Goal: Task Accomplishment & Management: Manage account settings

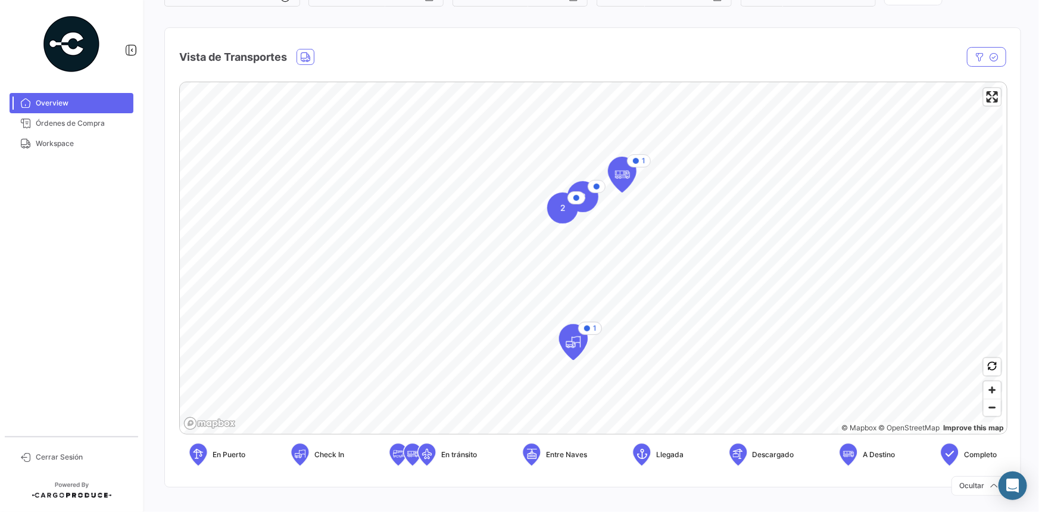
scroll to position [142, 0]
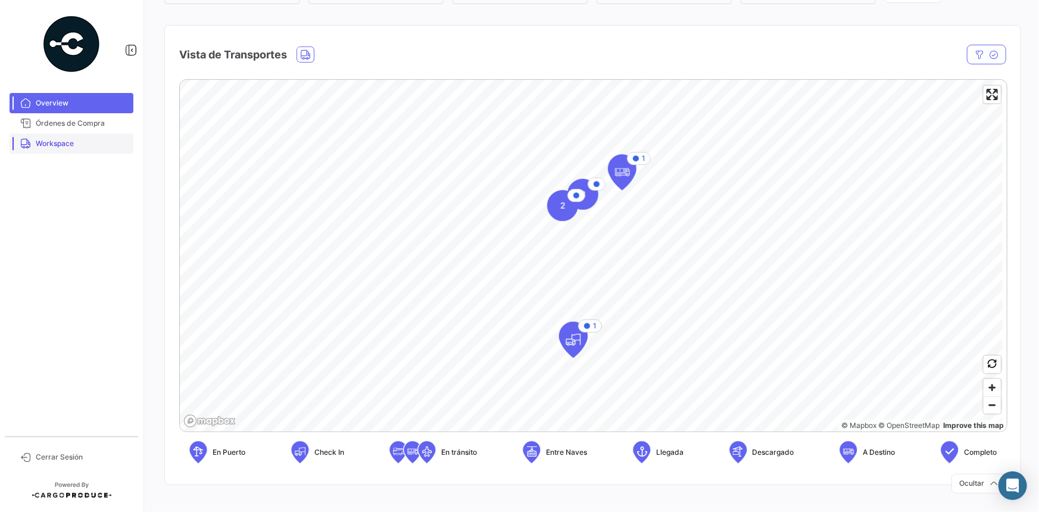
click at [81, 149] on link "Workspace" at bounding box center [72, 143] width 124 height 20
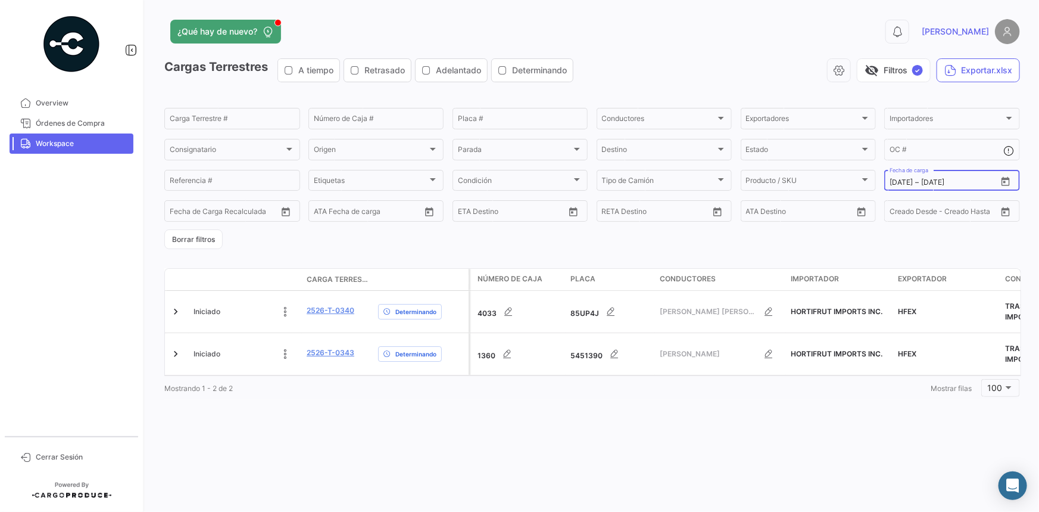
click at [1006, 179] on icon "Open calendar" at bounding box center [1006, 180] width 8 height 9
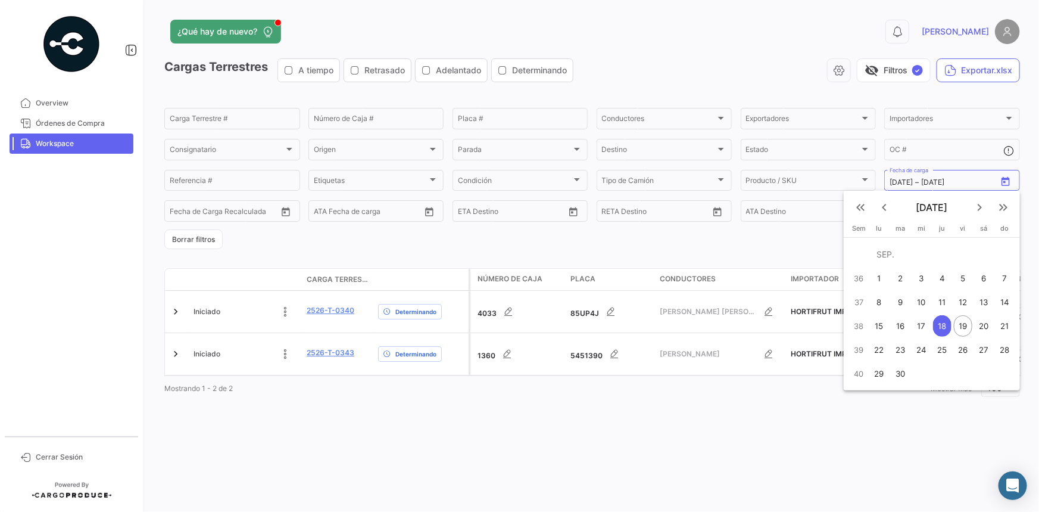
click at [927, 326] on div "17" at bounding box center [921, 325] width 19 height 21
type input "[DATE]"
click at [927, 326] on div "17" at bounding box center [921, 325] width 19 height 21
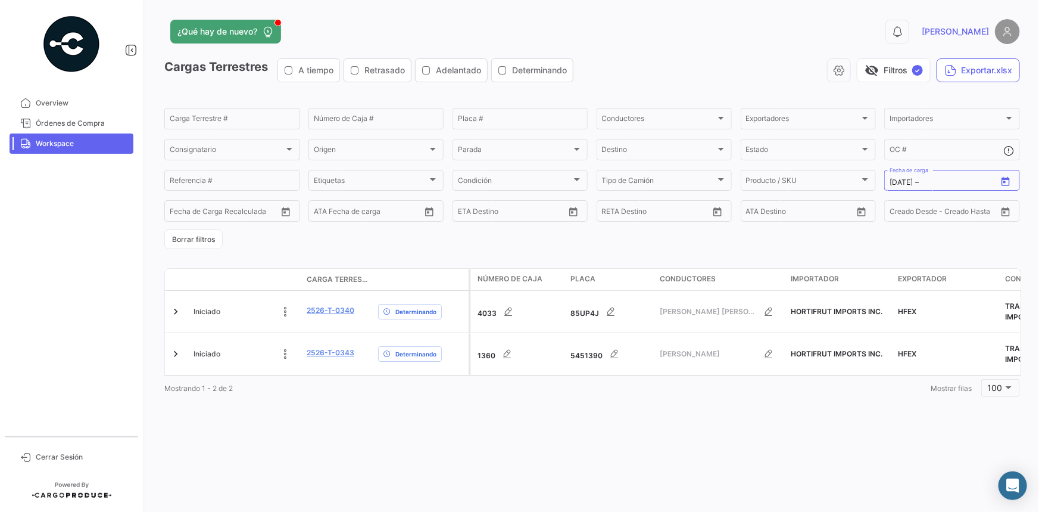
type input "[DATE]"
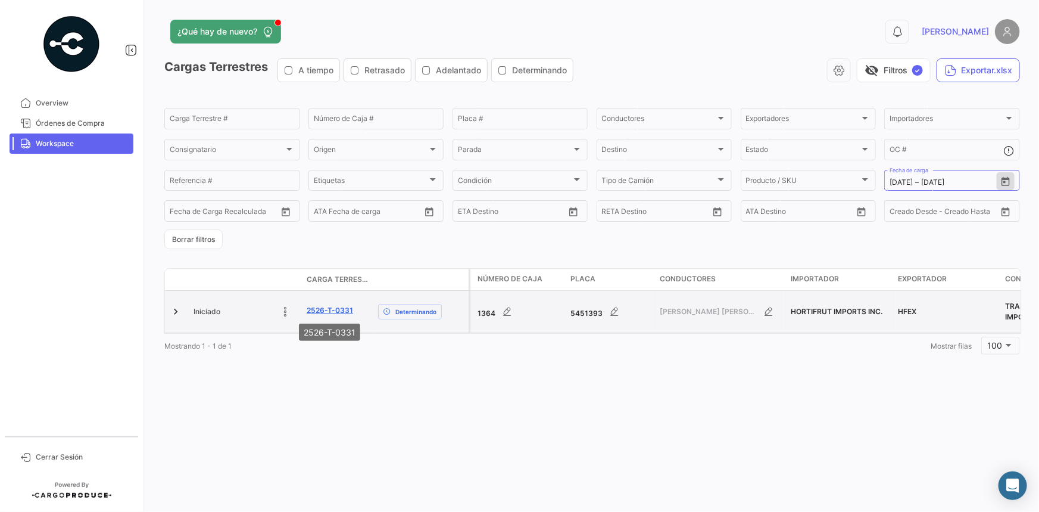
click at [344, 311] on link "2526-T-0331" at bounding box center [330, 310] width 46 height 11
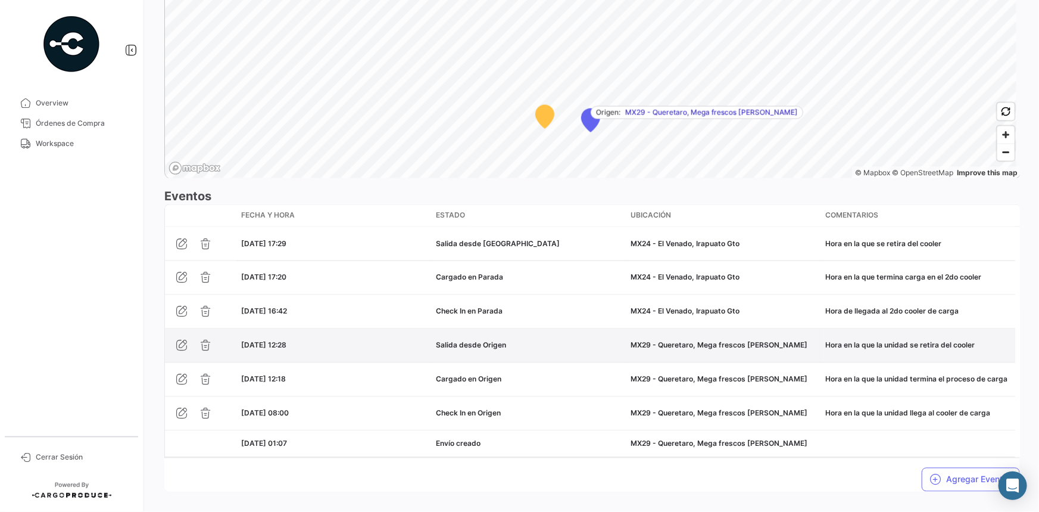
scroll to position [892, 0]
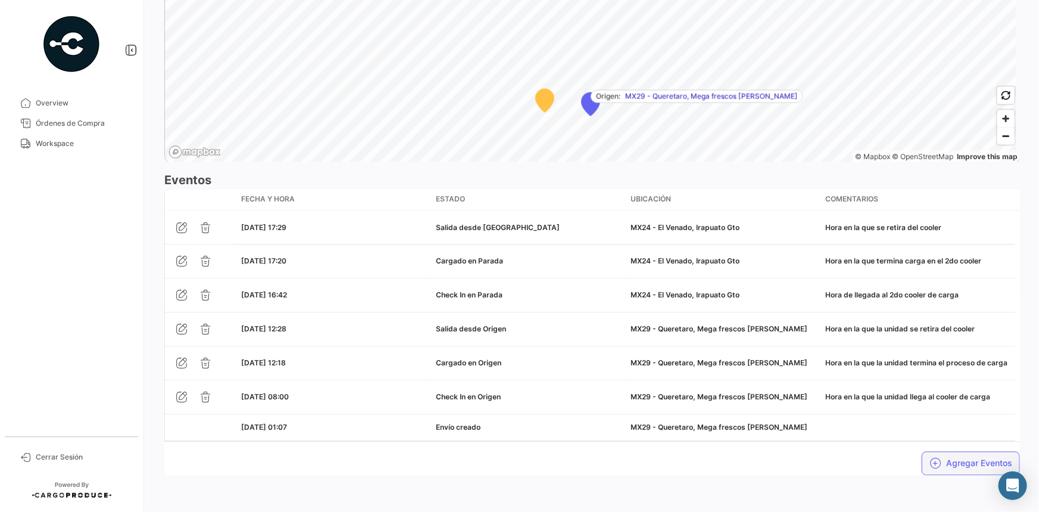
click at [946, 463] on button "Agregar Eventos" at bounding box center [971, 463] width 98 height 24
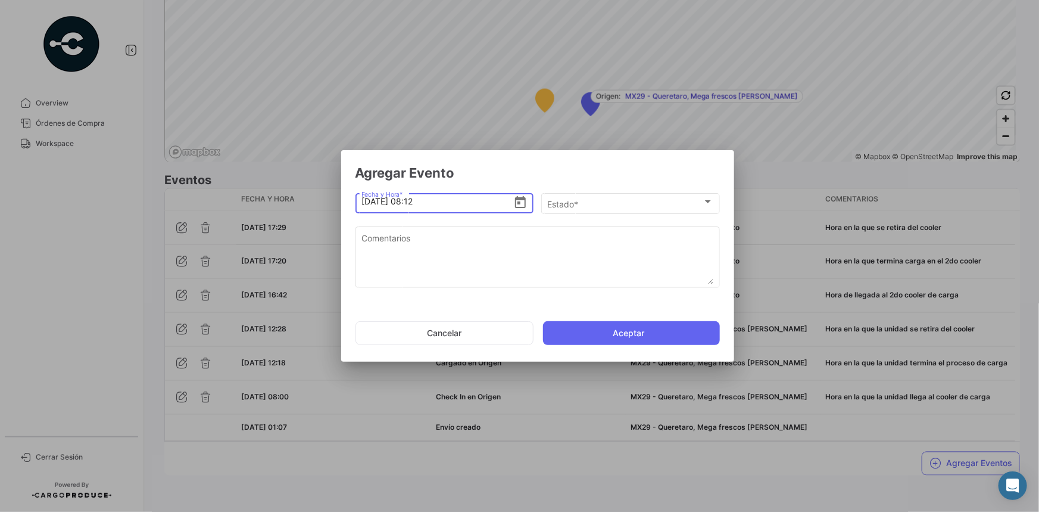
click at [369, 202] on input "[DATE] 08:12" at bounding box center [438, 201] width 152 height 42
click at [415, 207] on input "[DATE] 08:12" at bounding box center [438, 201] width 152 height 42
type input "[DATE] 21:12"
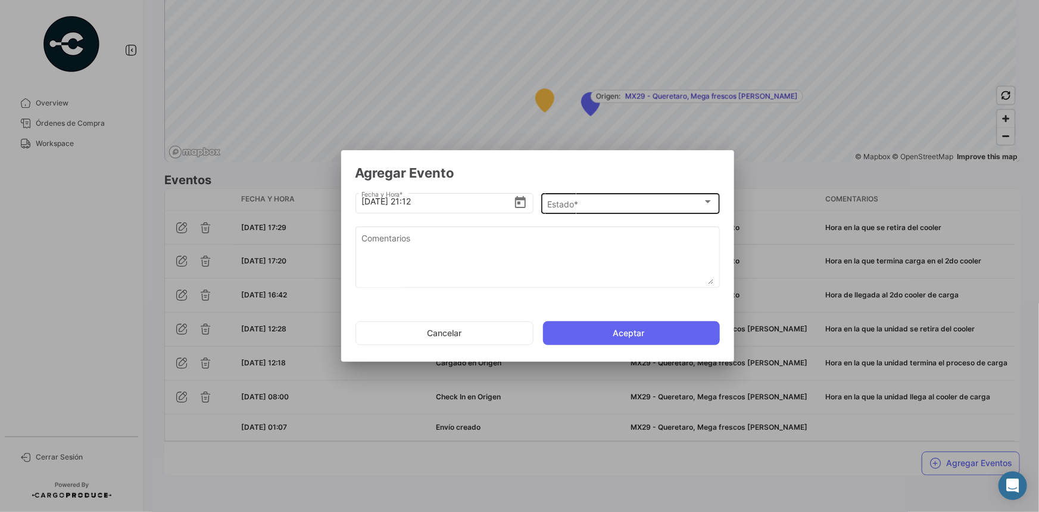
click at [593, 198] on div "Estado * Estado *" at bounding box center [630, 202] width 166 height 23
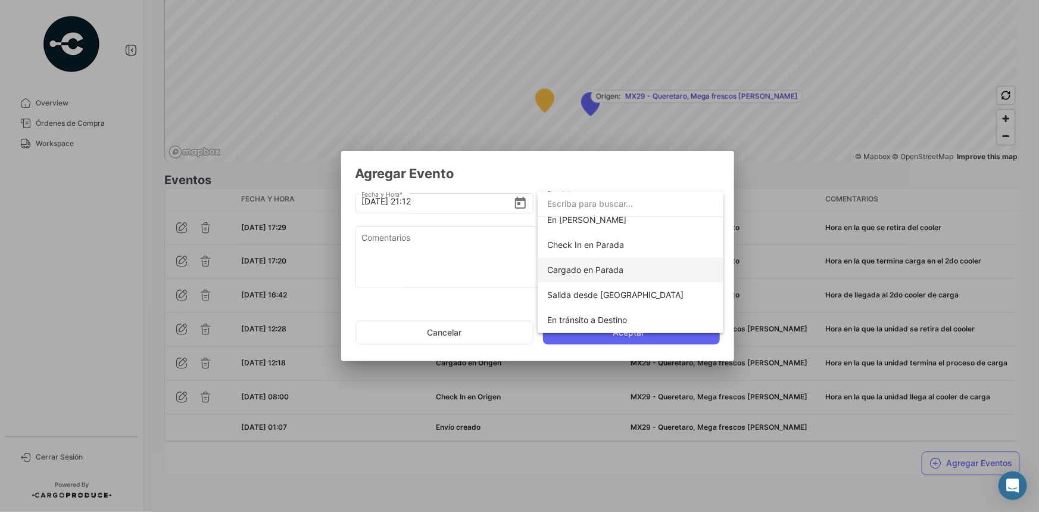
scroll to position [108, 0]
click at [596, 250] on span "Check In en Parada" at bounding box center [585, 246] width 77 height 10
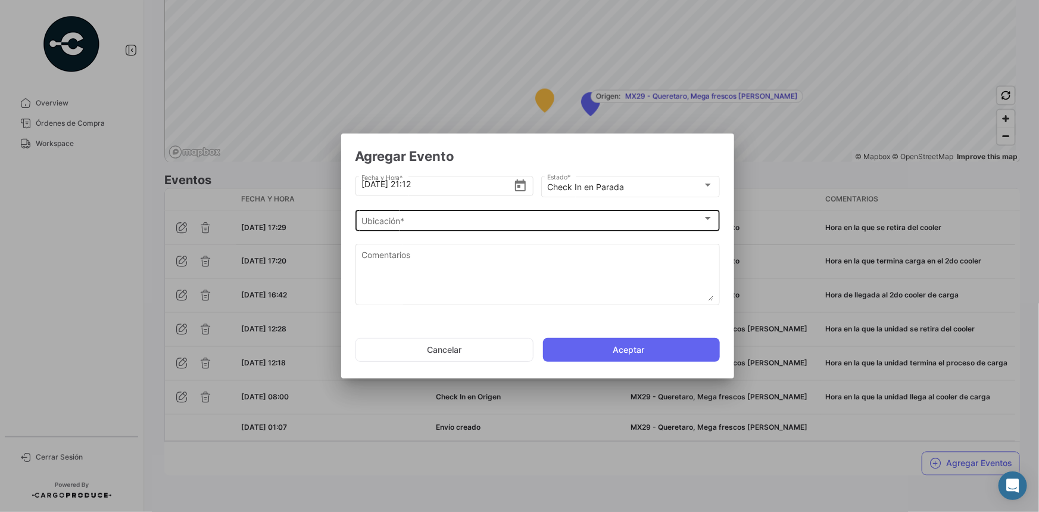
click at [510, 226] on div "Ubicación * Ubicación *" at bounding box center [538, 219] width 352 height 23
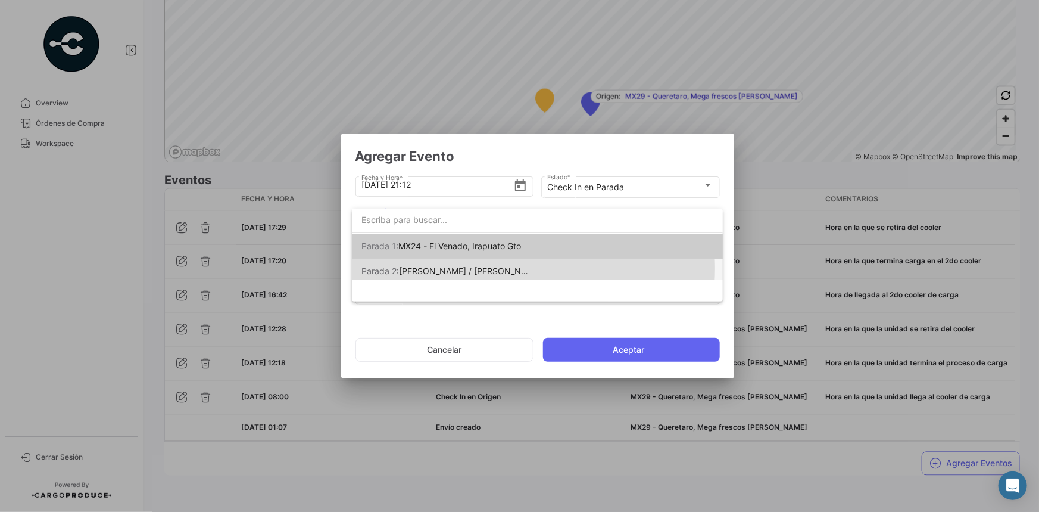
click at [493, 268] on span "[PERSON_NAME] / [PERSON_NAME] [PERSON_NAME]" at bounding box center [505, 271] width 212 height 10
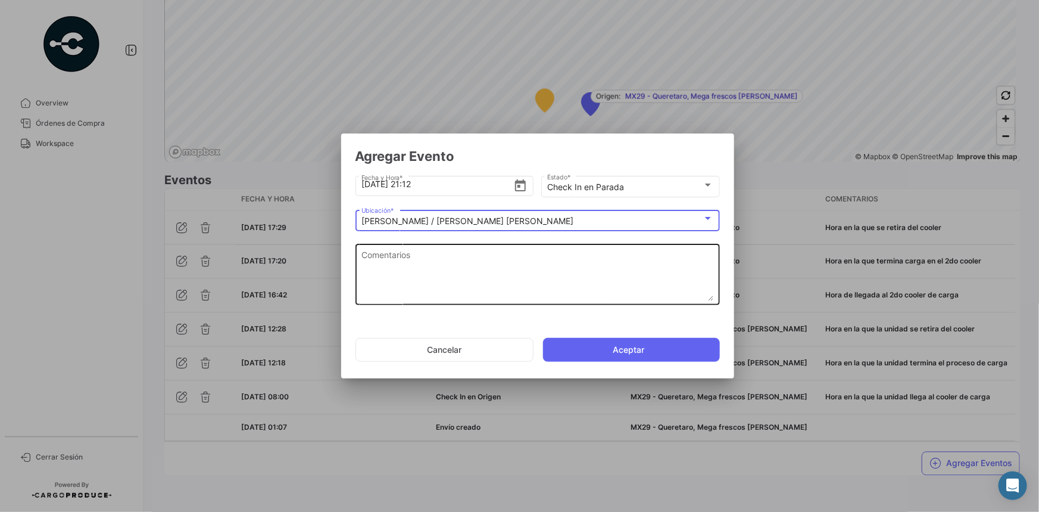
click at [453, 269] on textarea "Comentarios" at bounding box center [538, 274] width 352 height 52
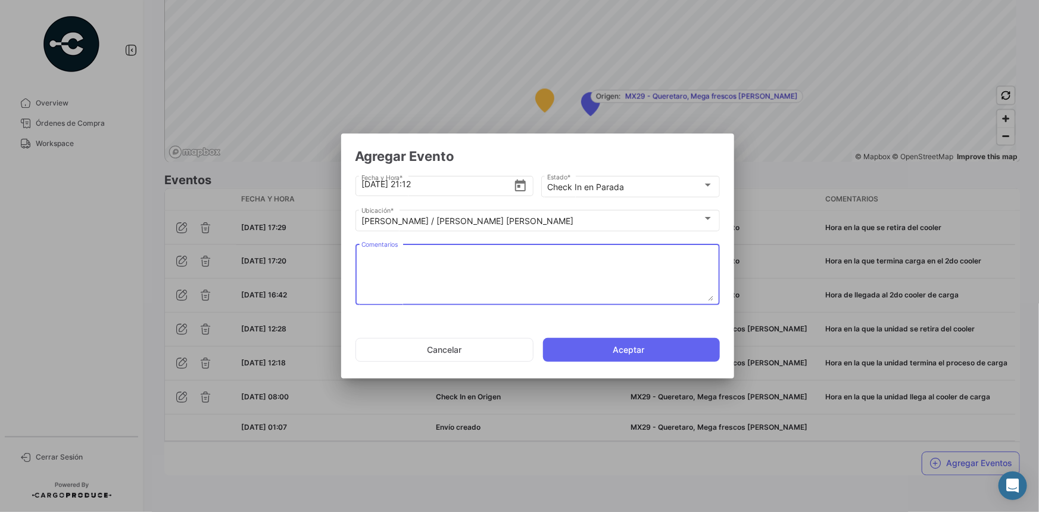
paste textarea "Hora de llegada a frontera"
type textarea "Hora de llegada a frontera"
click at [594, 346] on button "Aceptar" at bounding box center [631, 350] width 177 height 24
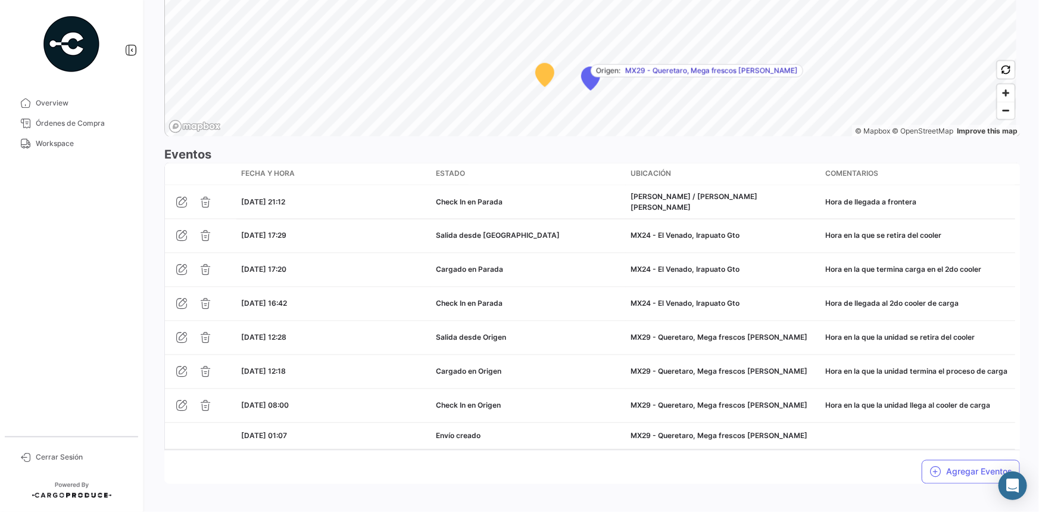
scroll to position [925, 0]
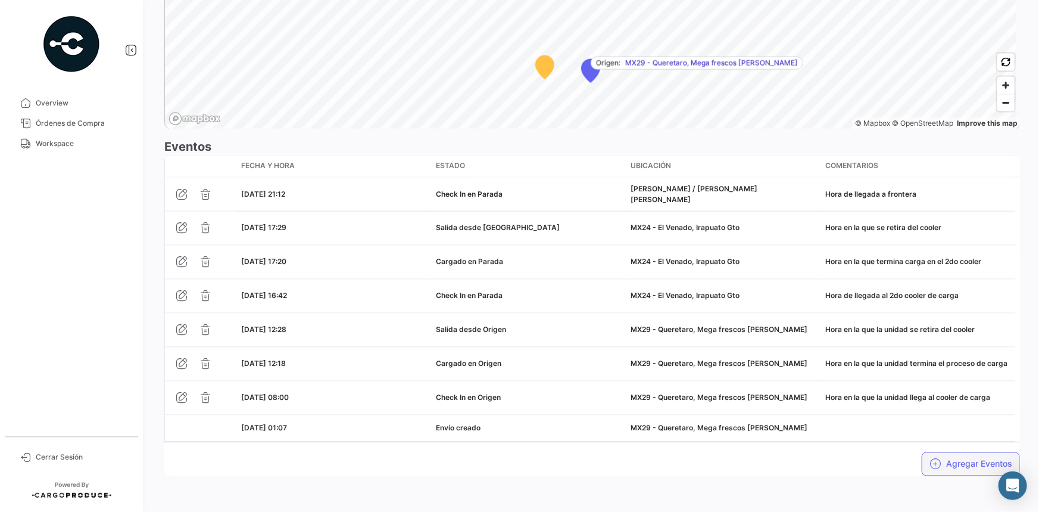
click at [930, 458] on icon "button" at bounding box center [936, 464] width 12 height 12
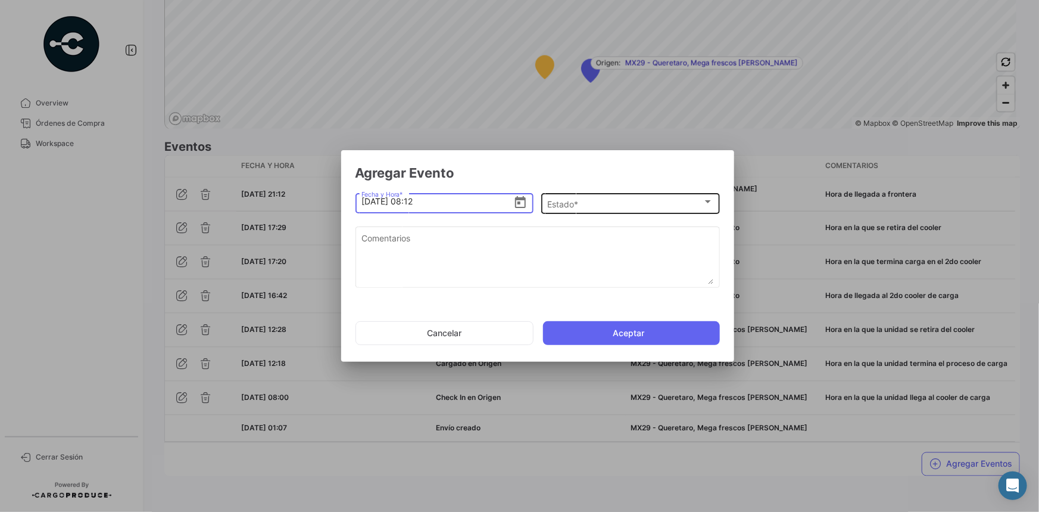
click at [605, 207] on div "Estado *" at bounding box center [624, 204] width 155 height 10
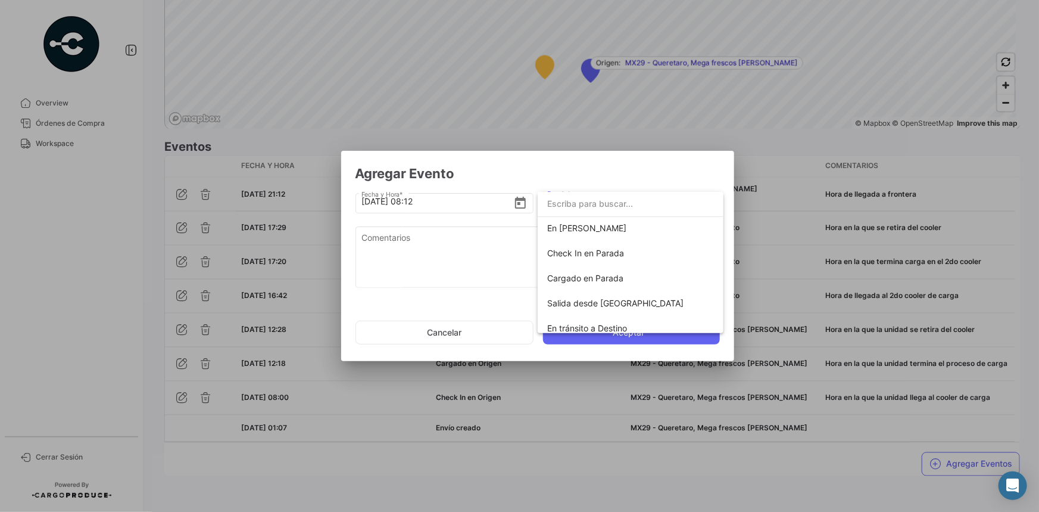
scroll to position [100, 0]
click at [610, 306] on span "Salida desde [GEOGRAPHIC_DATA]" at bounding box center [615, 304] width 136 height 10
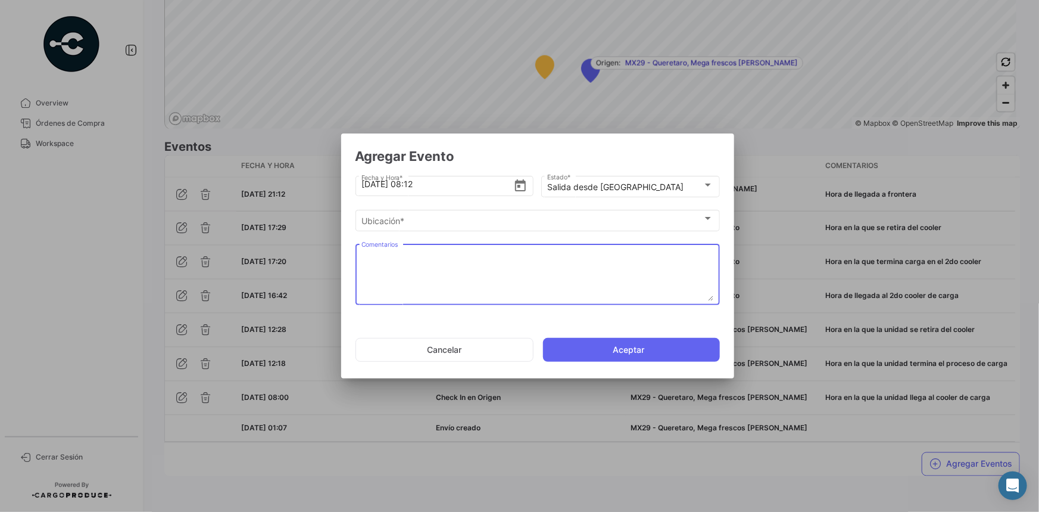
click at [453, 261] on textarea "Comentarios" at bounding box center [538, 274] width 352 height 52
paste textarea "Hora de salida a cruce"
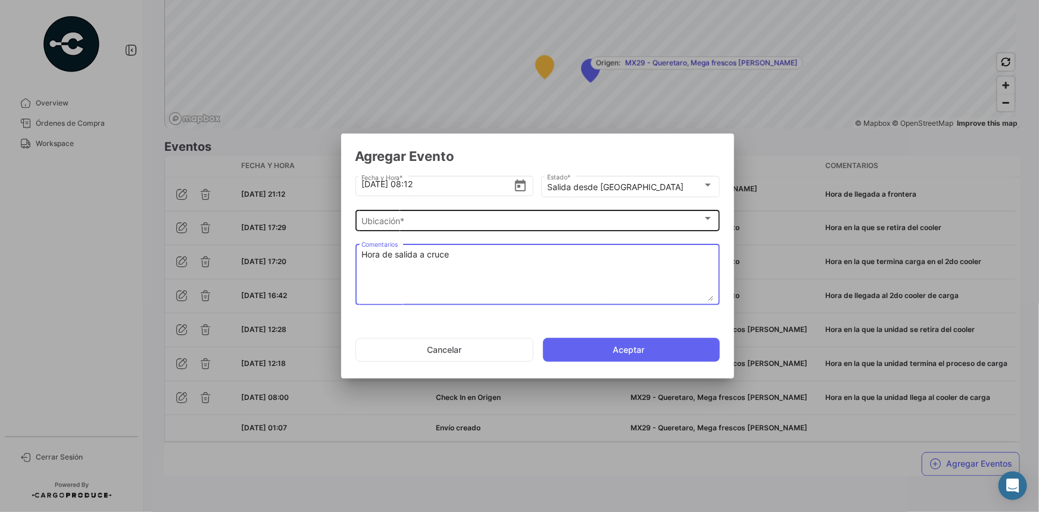
type textarea "Hora de salida a cruce"
click at [447, 223] on div "Ubicación *" at bounding box center [532, 221] width 341 height 10
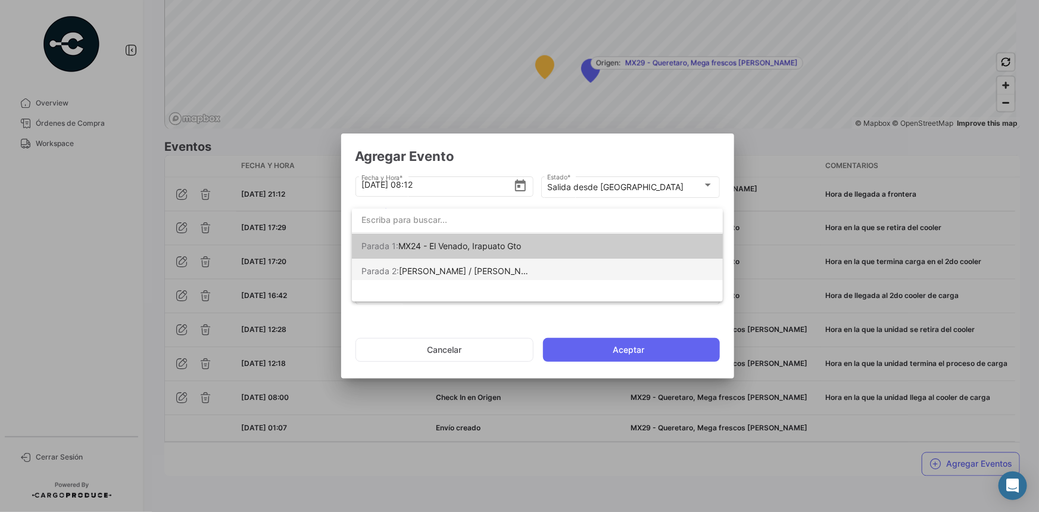
click at [489, 270] on span "[PERSON_NAME] / [PERSON_NAME] [PERSON_NAME]" at bounding box center [505, 271] width 212 height 10
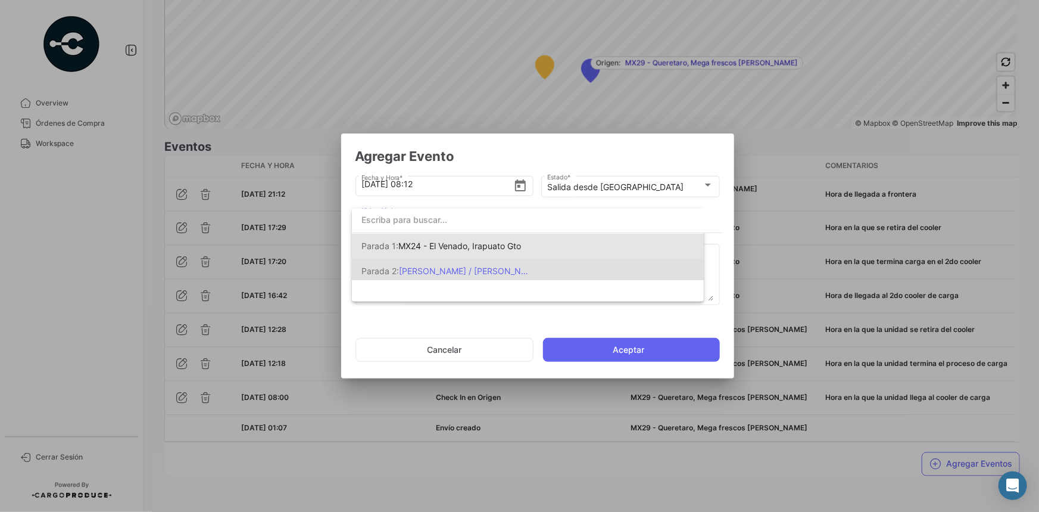
scroll to position [0, 0]
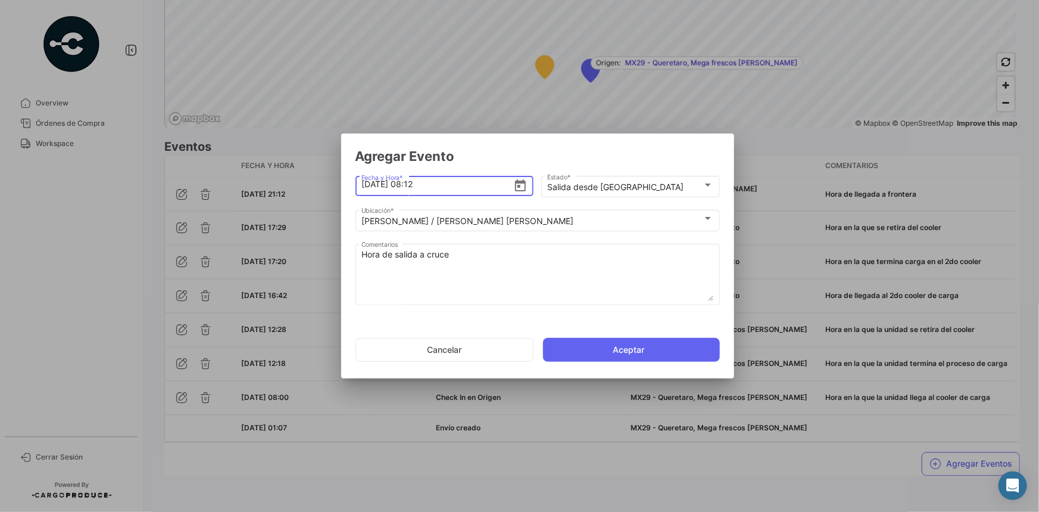
click at [417, 185] on input "[DATE] 08:12" at bounding box center [438, 184] width 152 height 42
click at [426, 185] on input "[DATE] 06:12" at bounding box center [438, 184] width 152 height 42
type input "[DATE] 06:50"
click at [582, 345] on button "Aceptar" at bounding box center [631, 350] width 177 height 24
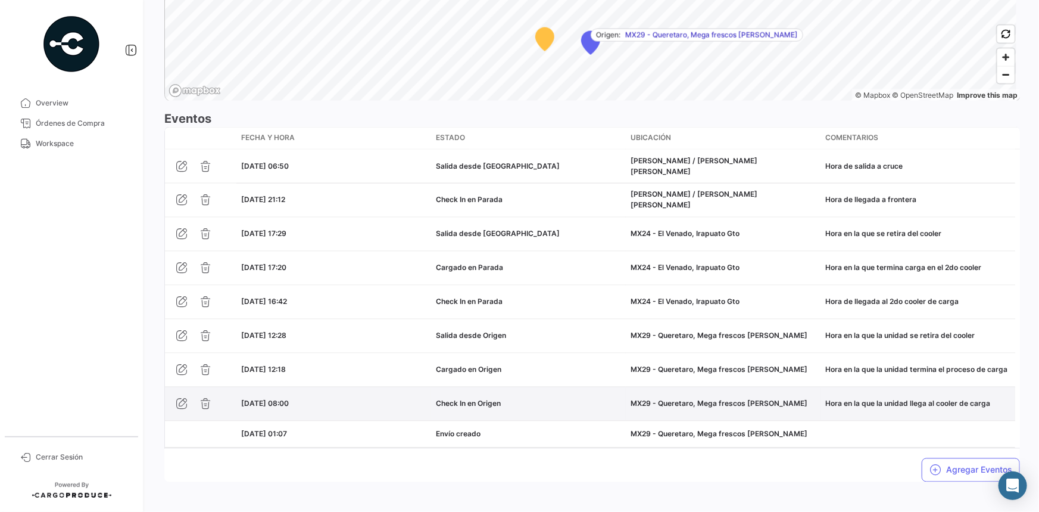
scroll to position [959, 0]
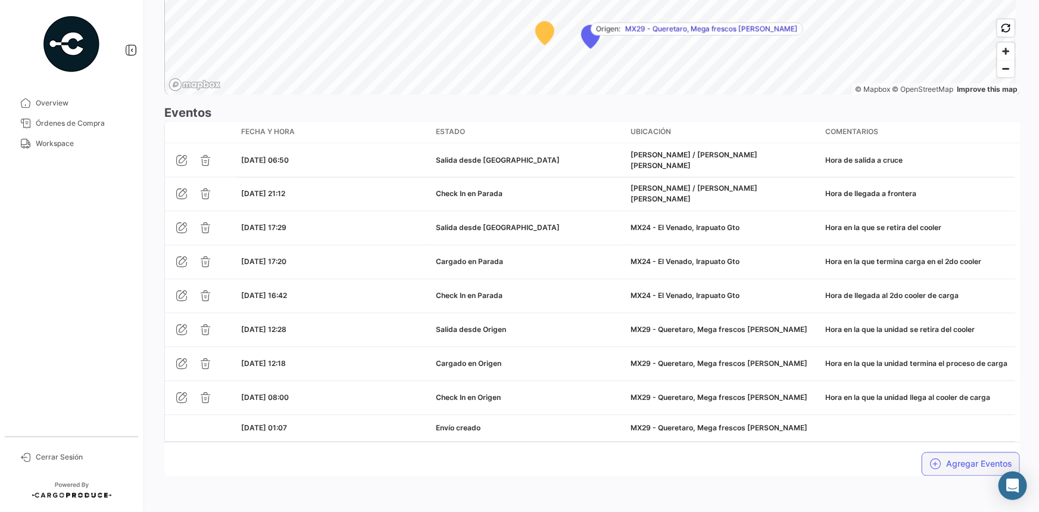
click at [930, 458] on icon "button" at bounding box center [936, 464] width 12 height 12
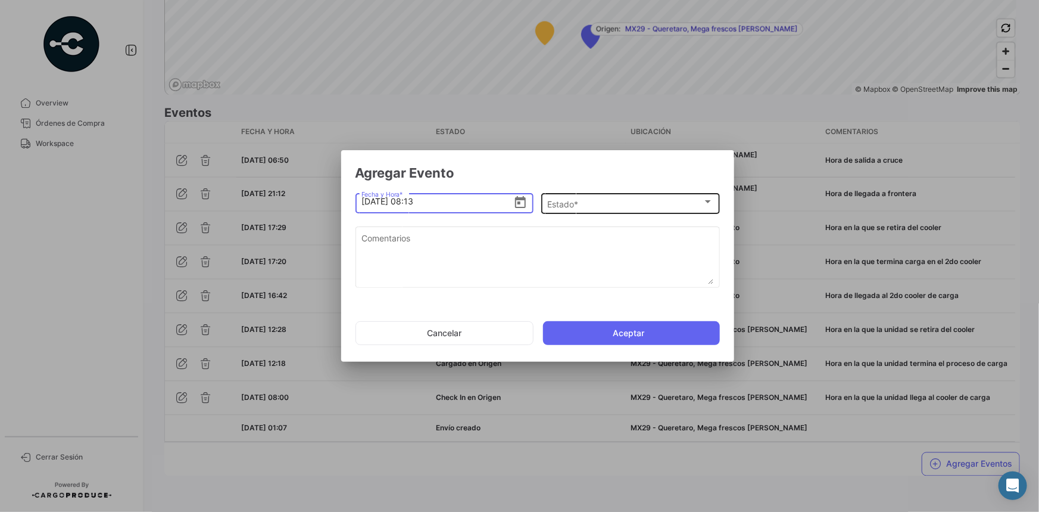
click at [599, 199] on div "Estado *" at bounding box center [624, 204] width 155 height 10
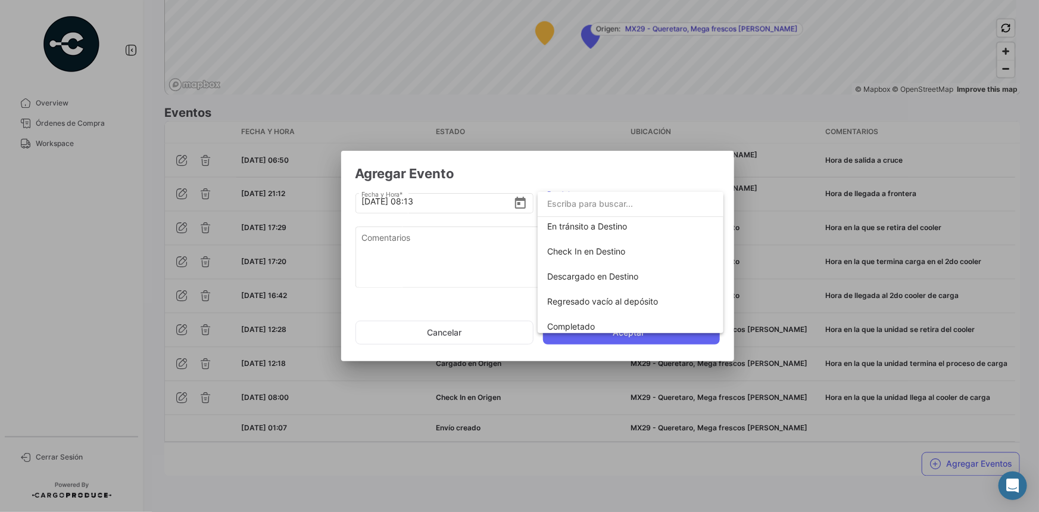
scroll to position [208, 0]
click at [607, 221] on span "En tránsito a Destino" at bounding box center [587, 221] width 80 height 10
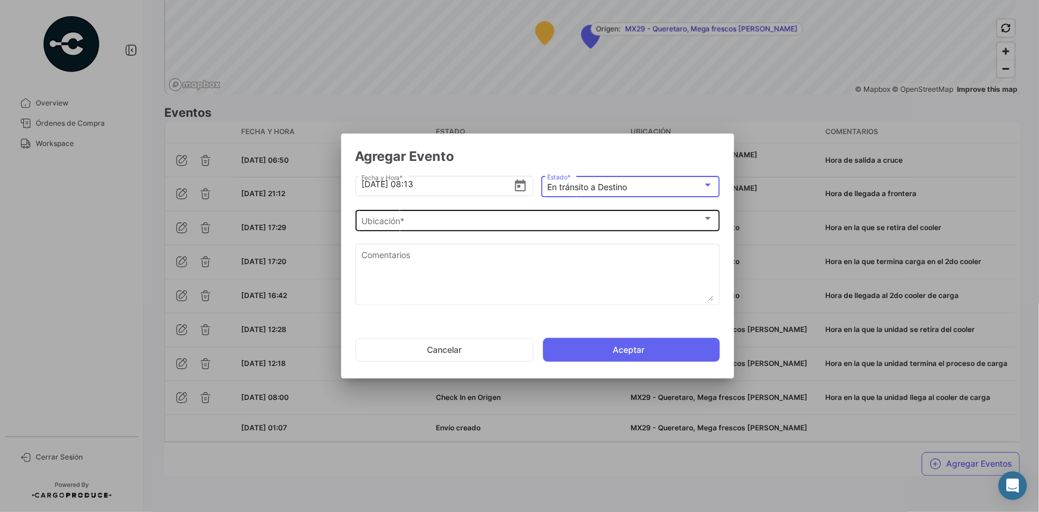
click at [437, 222] on div "Ubicación *" at bounding box center [532, 221] width 341 height 10
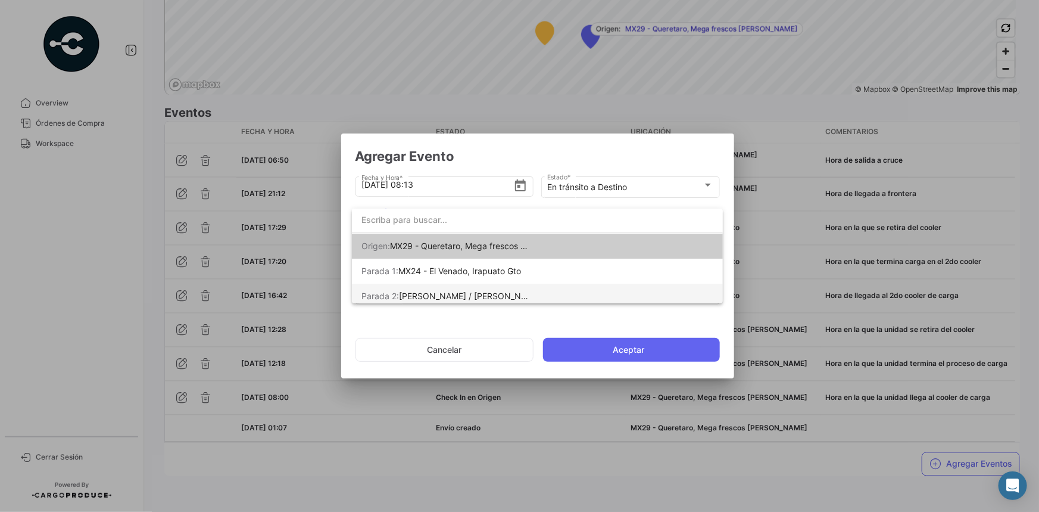
click at [464, 292] on span "[PERSON_NAME] / [PERSON_NAME] [PERSON_NAME]" at bounding box center [505, 296] width 212 height 10
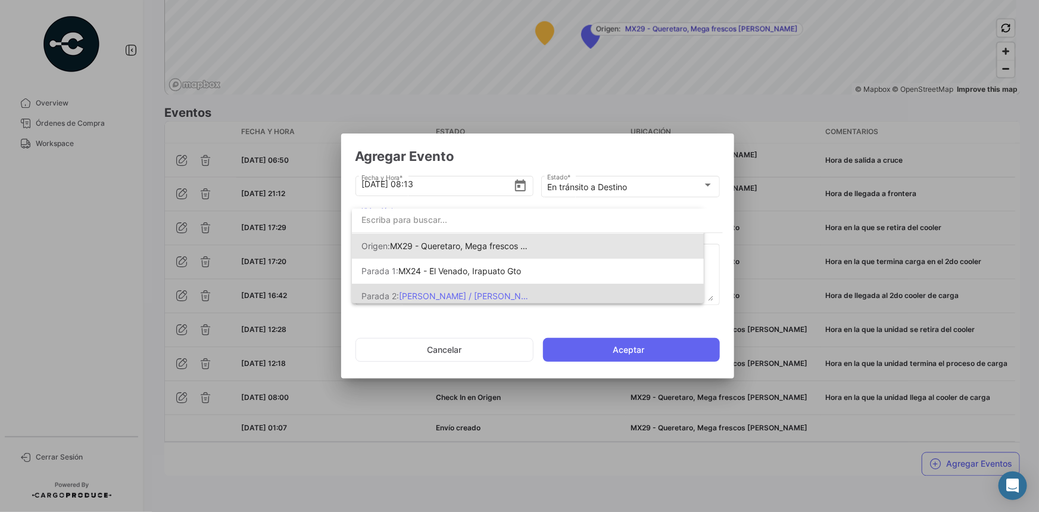
scroll to position [0, 0]
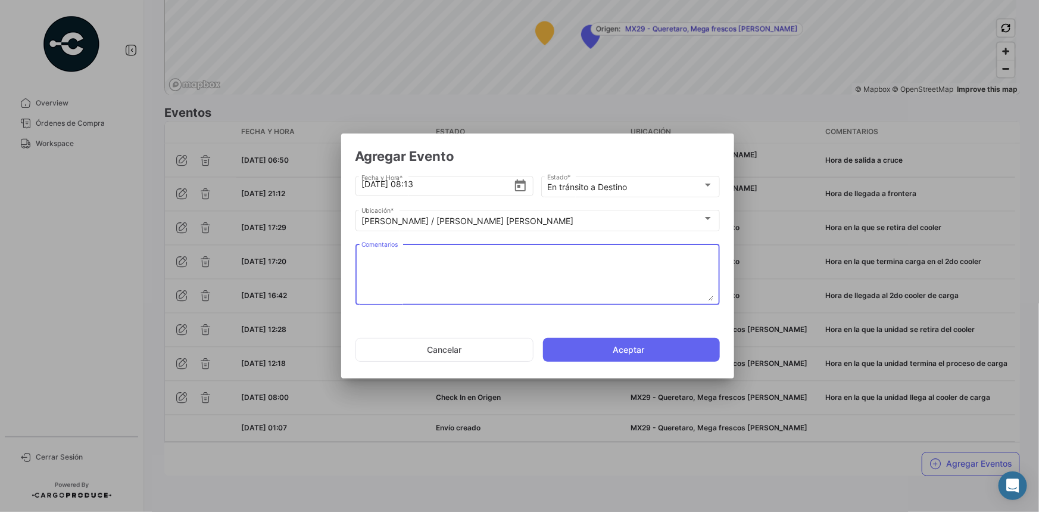
click at [428, 256] on textarea "Comentarios" at bounding box center [538, 274] width 352 height 52
paste textarea "Hora en la que la unidad queda liberada de aduanas y se dirige al destino"
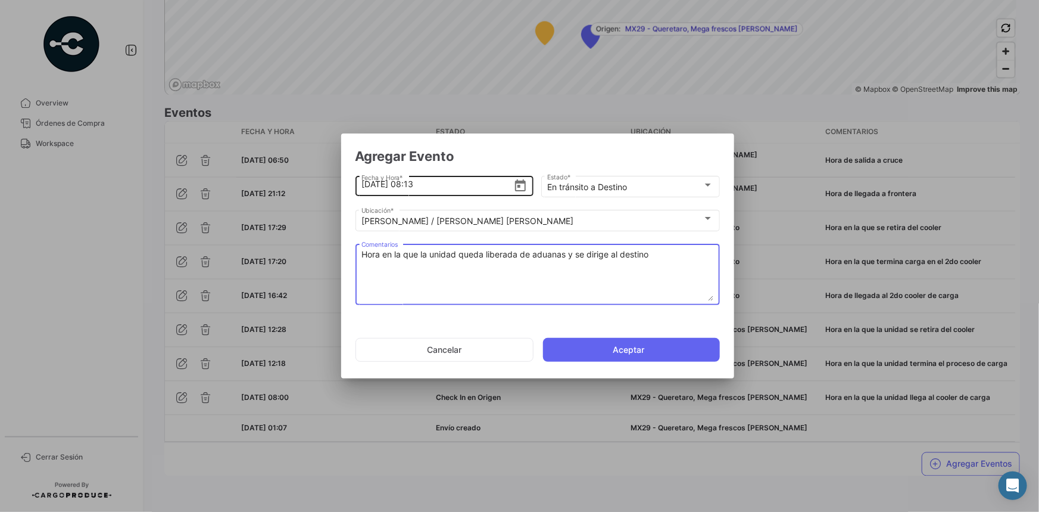
type textarea "Hora en la que la unidad queda liberada de aduanas y se dirige al destino"
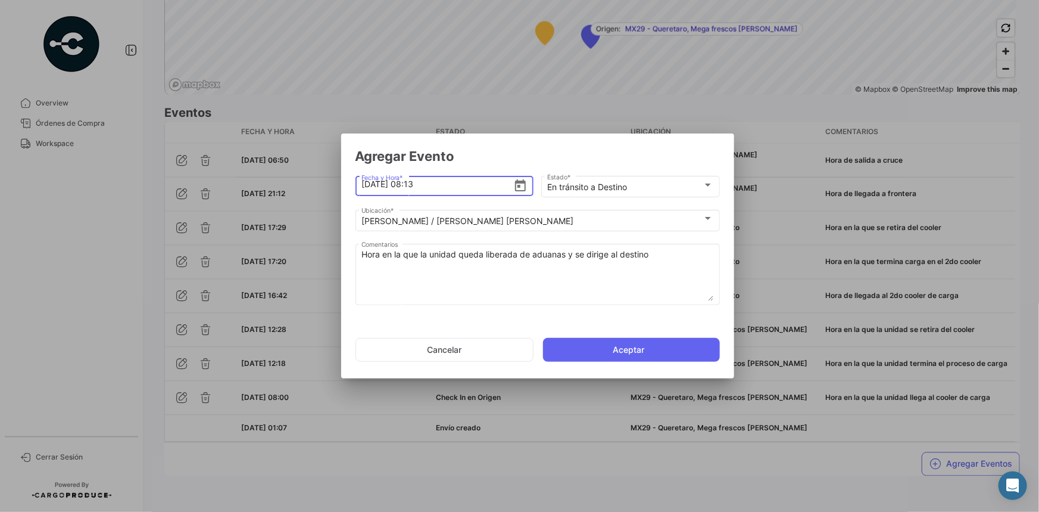
click at [416, 183] on input "[DATE] 08:13" at bounding box center [438, 184] width 152 height 42
type input "[DATE] 07:14"
click at [581, 345] on button "Aceptar" at bounding box center [631, 350] width 177 height 24
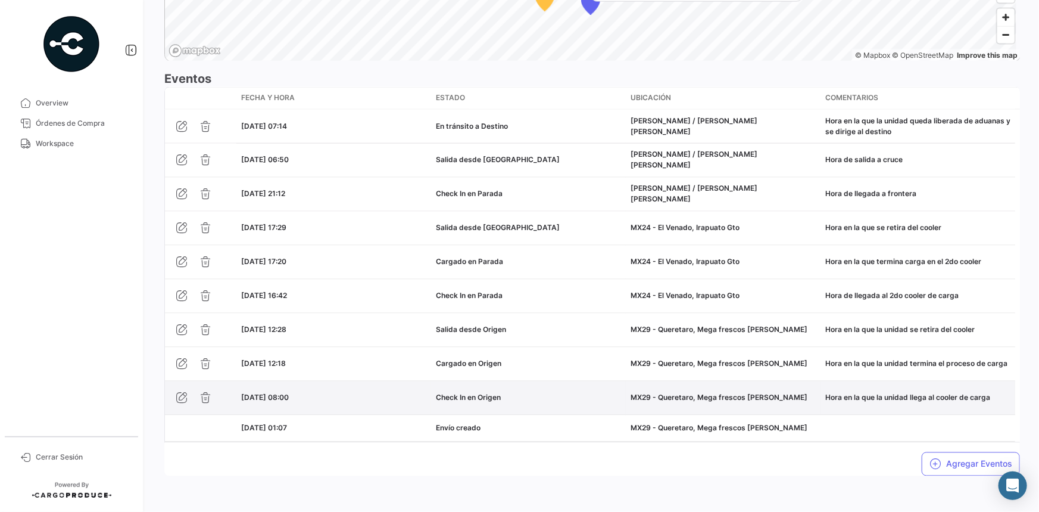
scroll to position [993, 0]
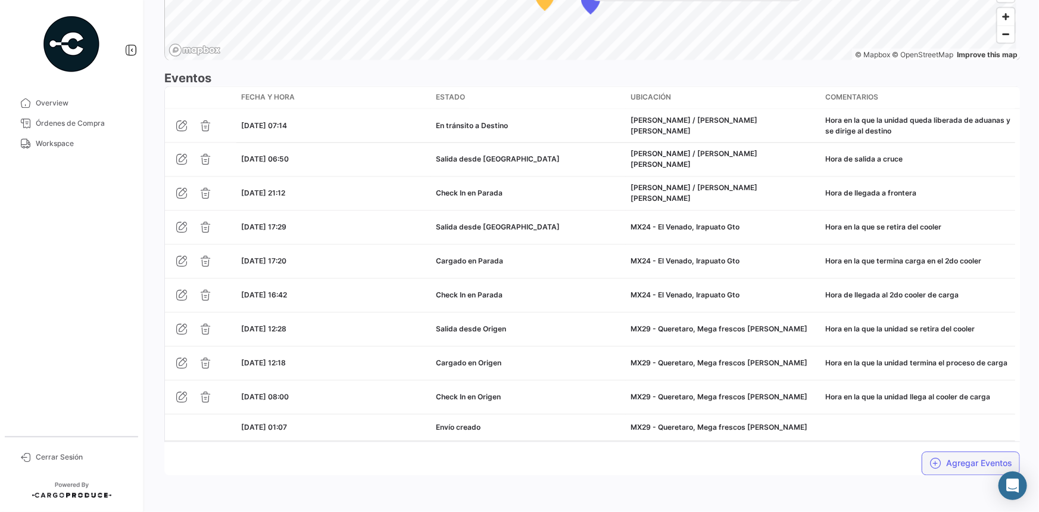
click at [937, 452] on button "Agregar Eventos" at bounding box center [971, 463] width 98 height 24
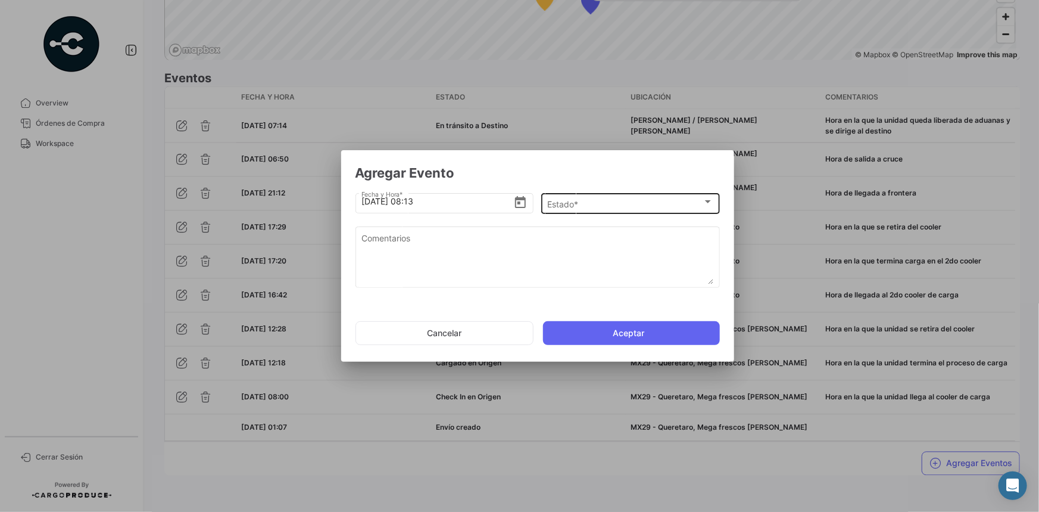
click at [627, 198] on div "Estado * Estado *" at bounding box center [630, 202] width 166 height 23
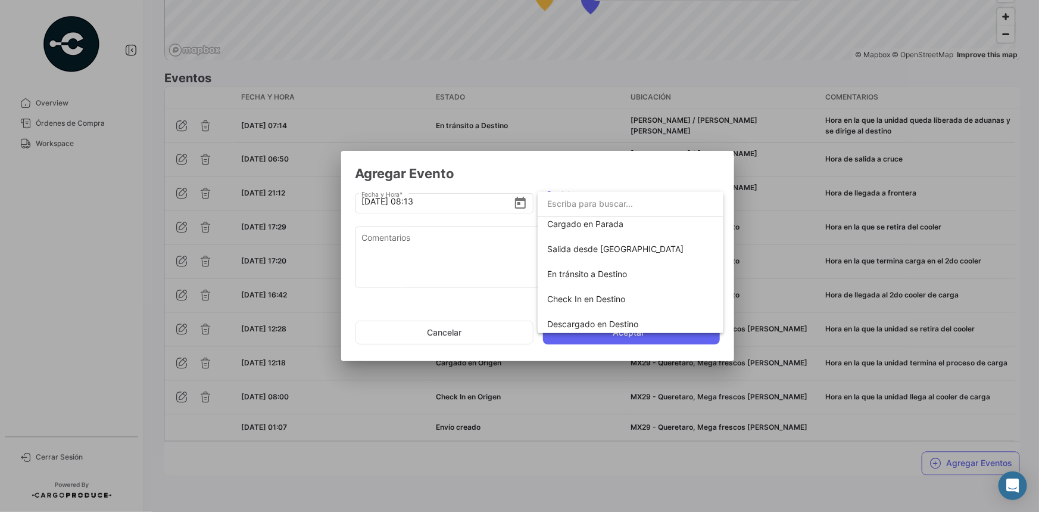
scroll to position [154, 0]
click at [582, 296] on span "Check In en Destino" at bounding box center [586, 300] width 78 height 10
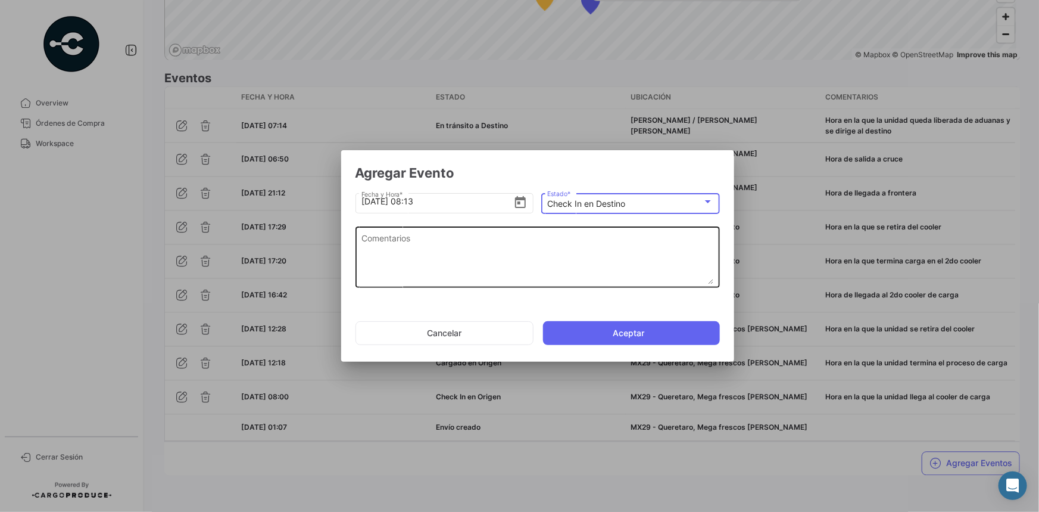
click at [491, 253] on textarea "Comentarios" at bounding box center [538, 258] width 352 height 52
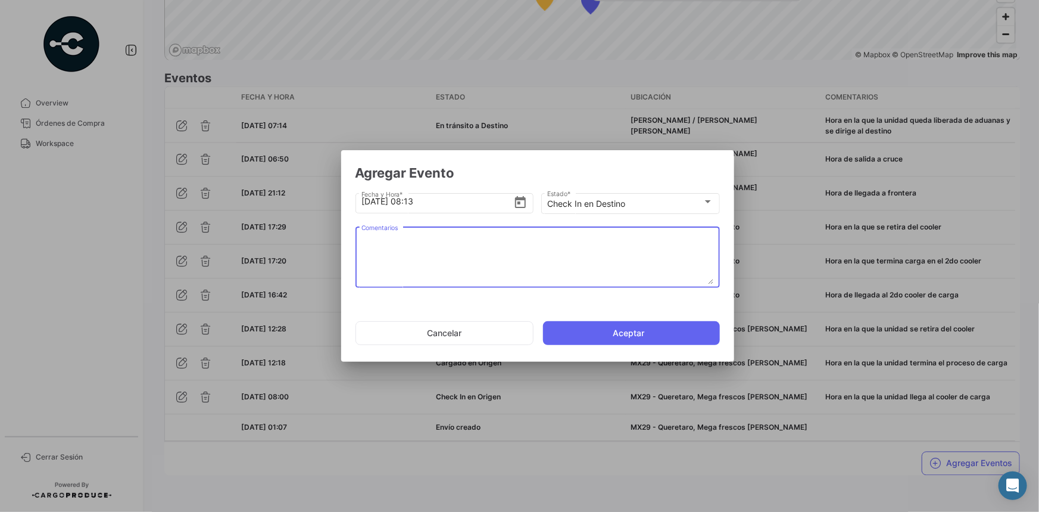
paste textarea "Hora de arribo al destino"
type textarea "Hora de arribo al destino"
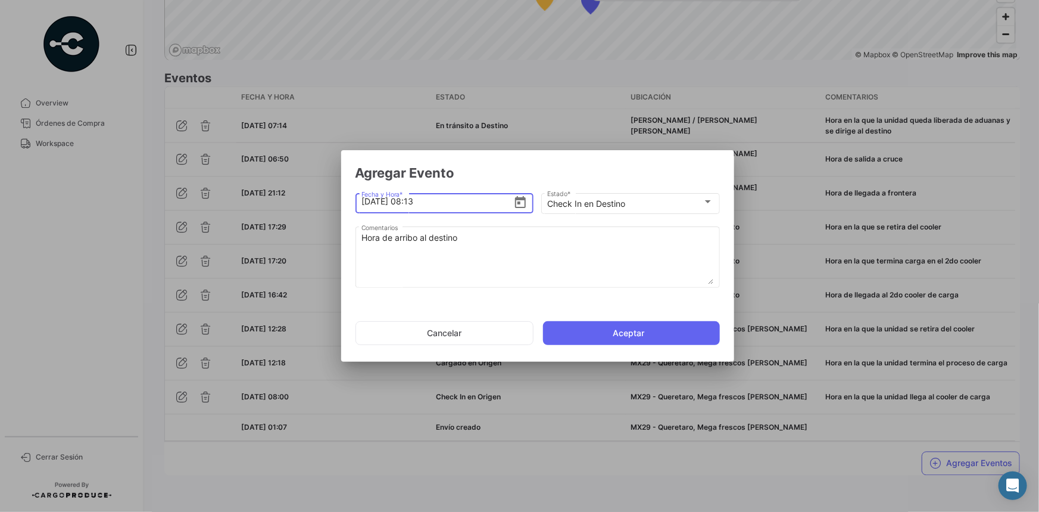
click at [415, 203] on input "[DATE] 08:13" at bounding box center [438, 201] width 152 height 42
type input "[DATE] 07:52"
click at [596, 332] on button "Aceptar" at bounding box center [631, 333] width 177 height 24
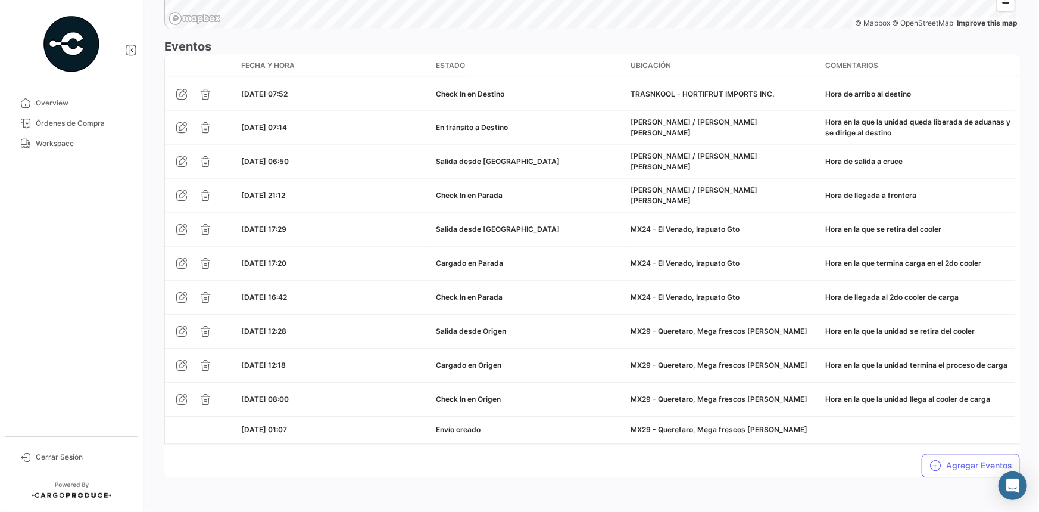
scroll to position [1027, 0]
click at [947, 457] on button "Agregar Eventos" at bounding box center [971, 464] width 98 height 24
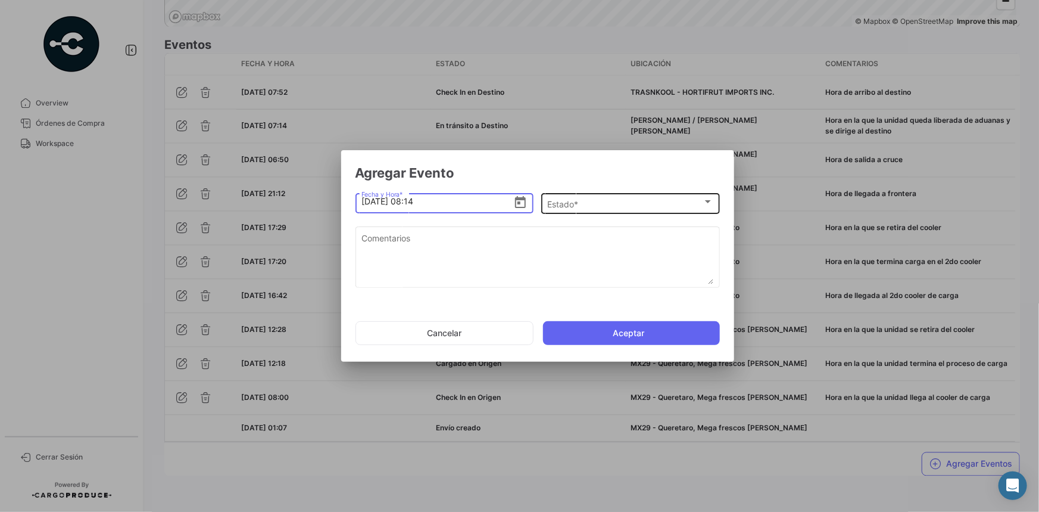
click at [622, 206] on div "Estado *" at bounding box center [624, 204] width 155 height 10
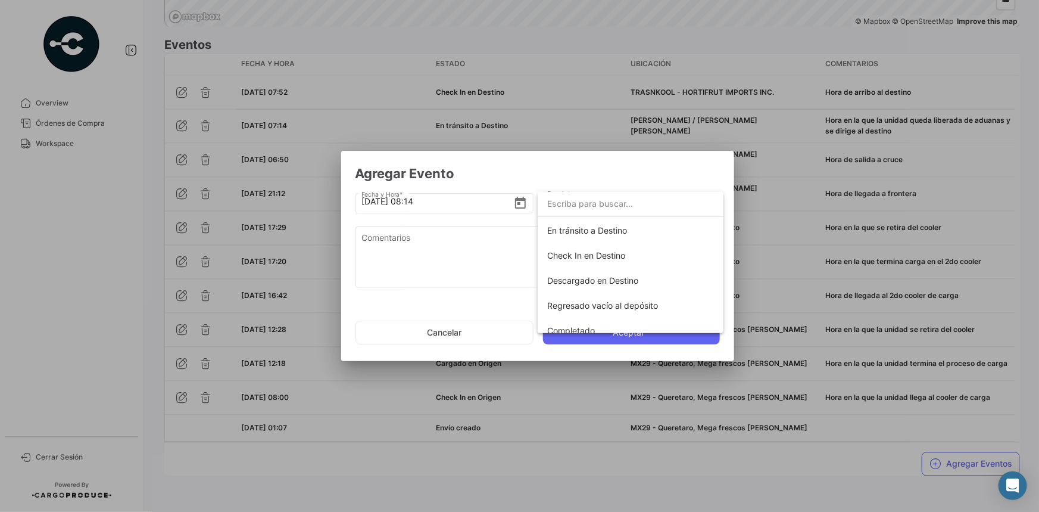
scroll to position [208, 0]
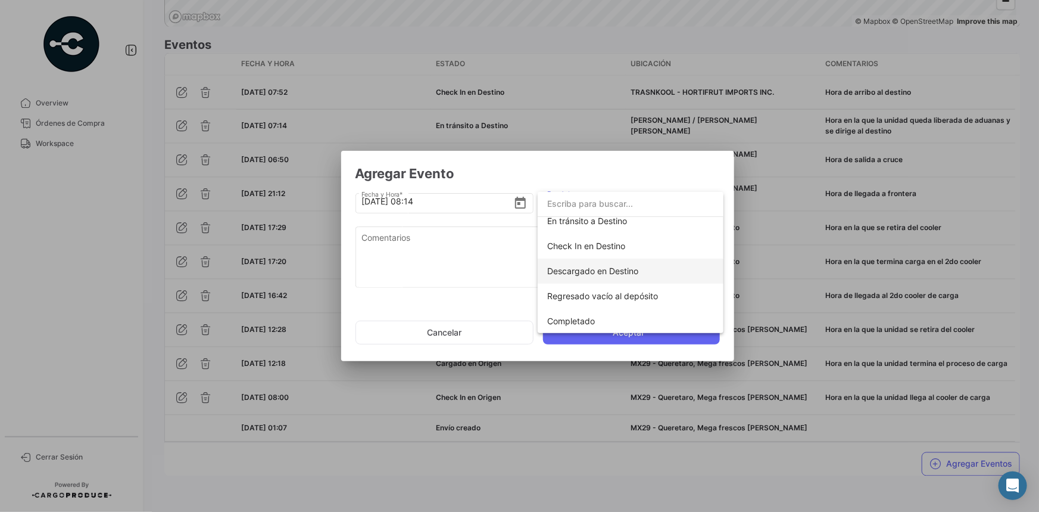
click at [625, 270] on span "Descargado en Destino" at bounding box center [592, 271] width 91 height 10
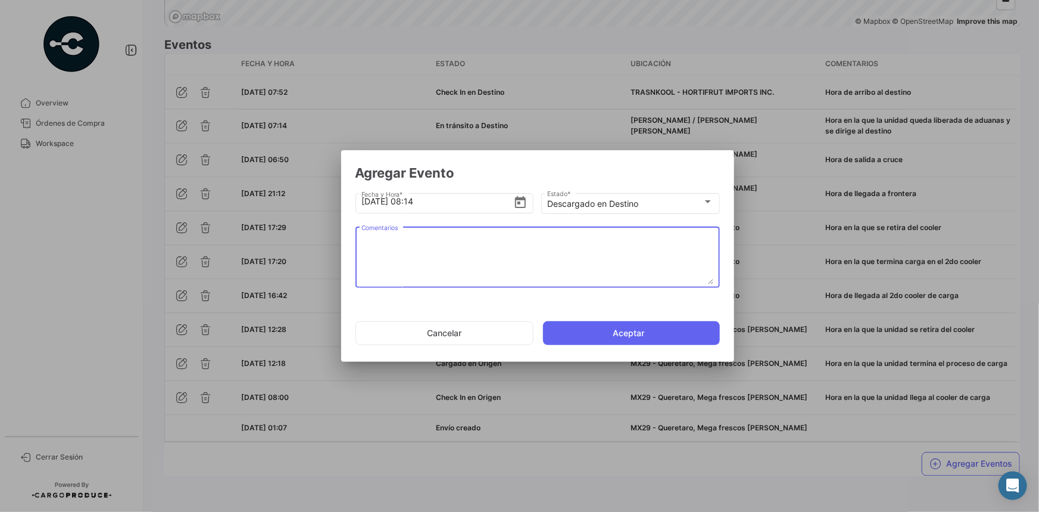
click at [425, 242] on textarea "Comentarios" at bounding box center [538, 258] width 352 height 52
paste textarea "Hora en la que se termina la descarga, la unidad espera documentos de salida"
type textarea "Hora en la que se termina la descarga, la unidad espera documentos de salida"
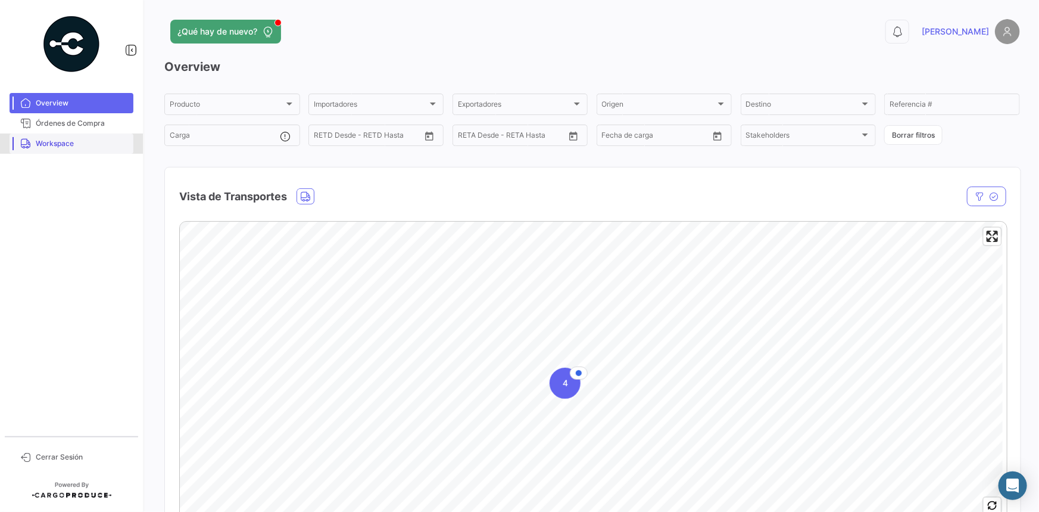
click at [60, 147] on span "Workspace" at bounding box center [82, 143] width 93 height 11
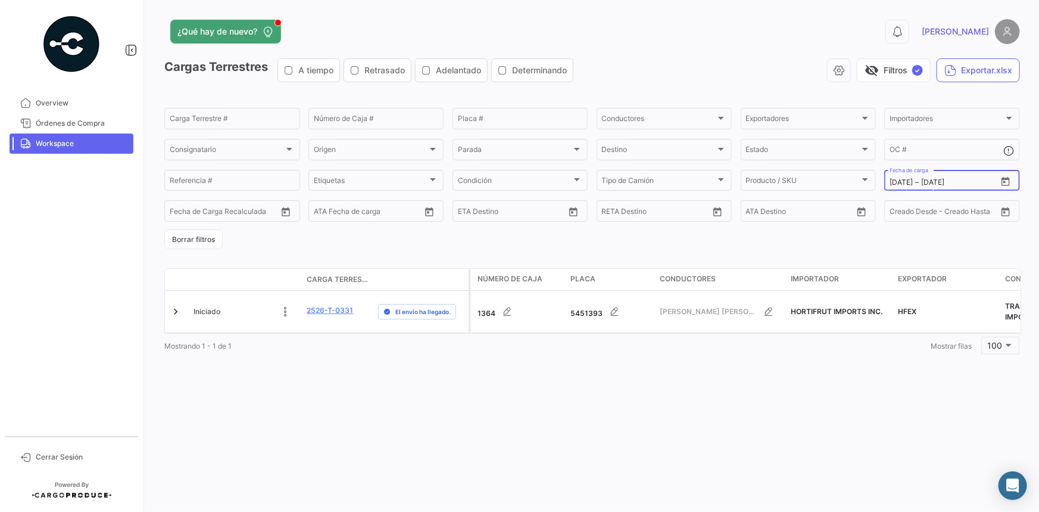
click at [1005, 180] on icon "Open calendar" at bounding box center [1006, 181] width 11 height 11
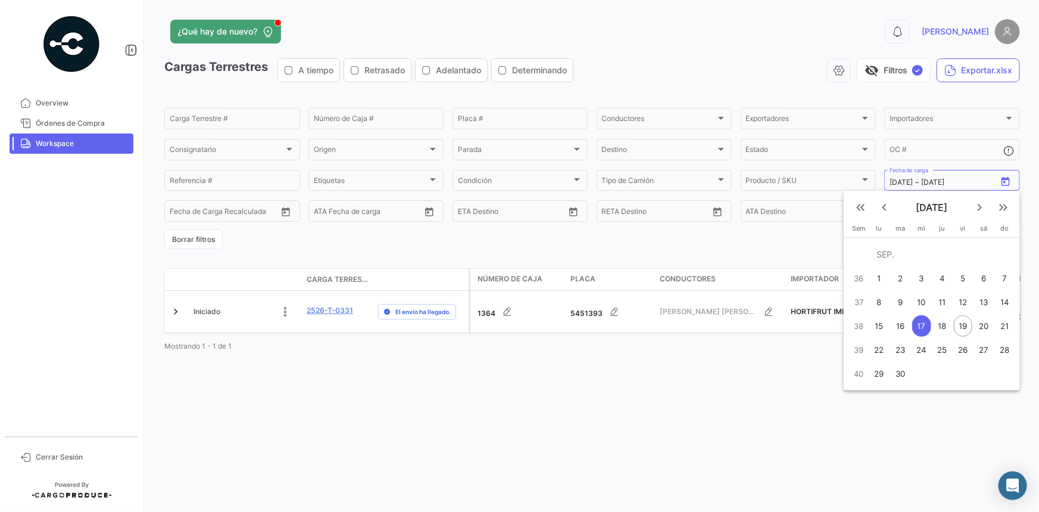
click at [959, 325] on div "19" at bounding box center [963, 325] width 18 height 21
type input "19/9/2025"
click at [959, 325] on div "19" at bounding box center [963, 325] width 18 height 21
type input "19/9/2025"
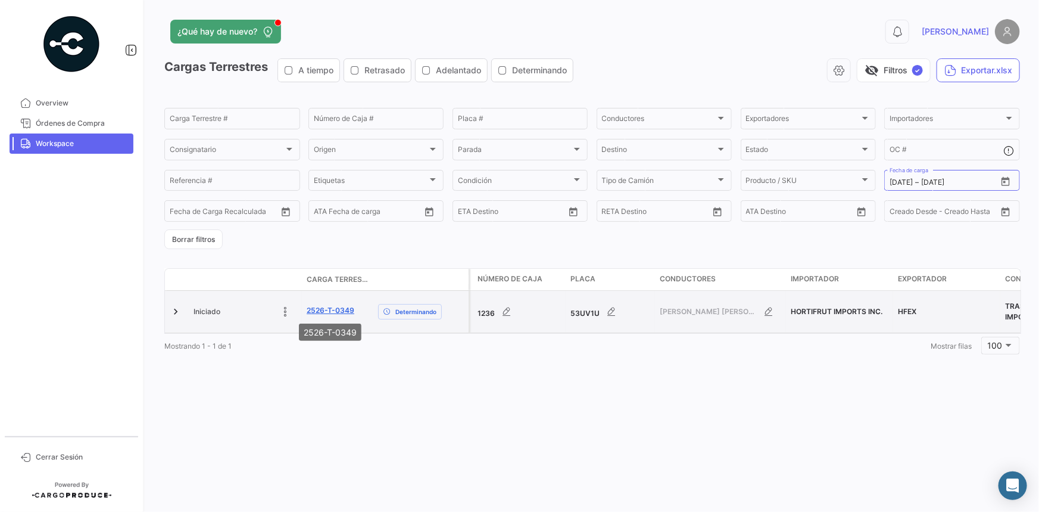
click at [313, 307] on link "2526-T-0349" at bounding box center [331, 310] width 48 height 11
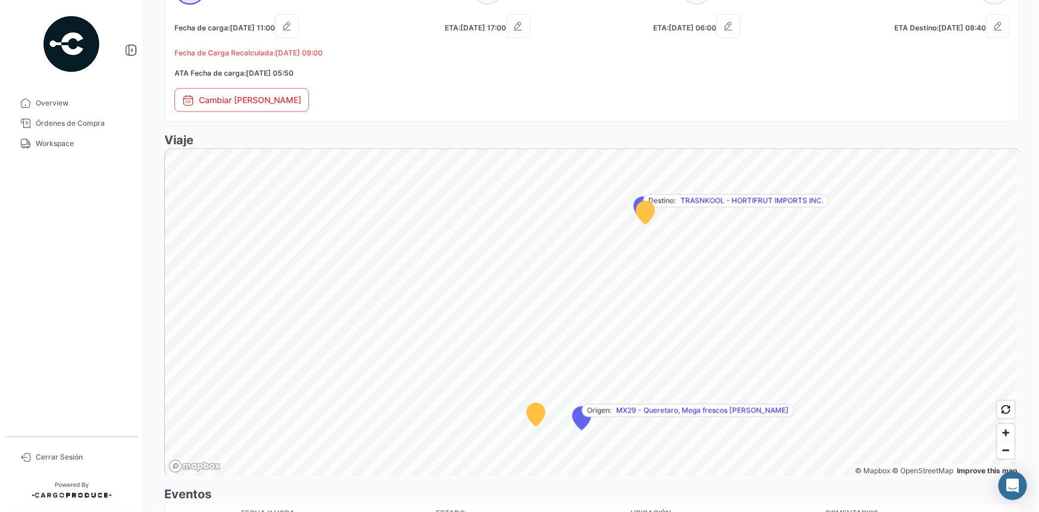
scroll to position [722, 0]
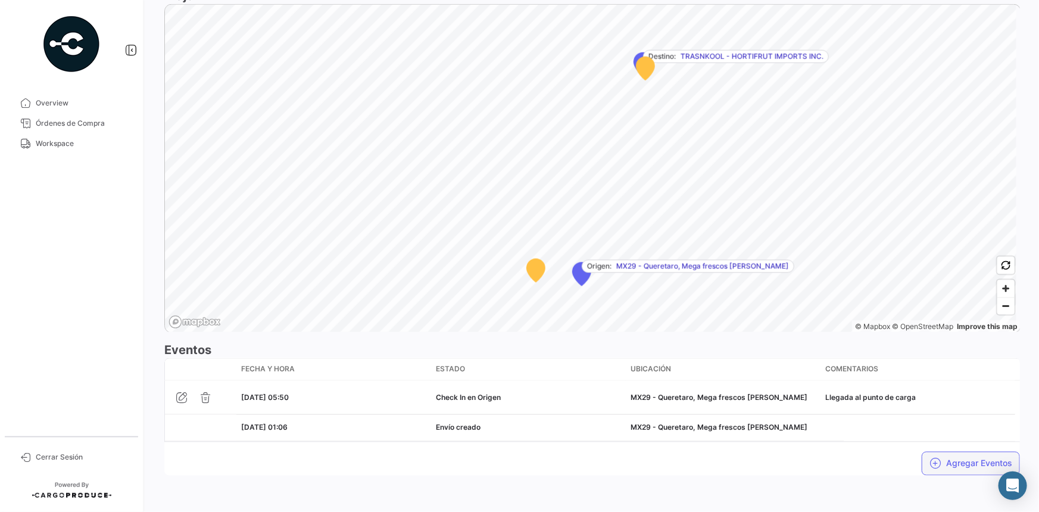
click at [940, 458] on button "Agregar Eventos" at bounding box center [971, 463] width 98 height 24
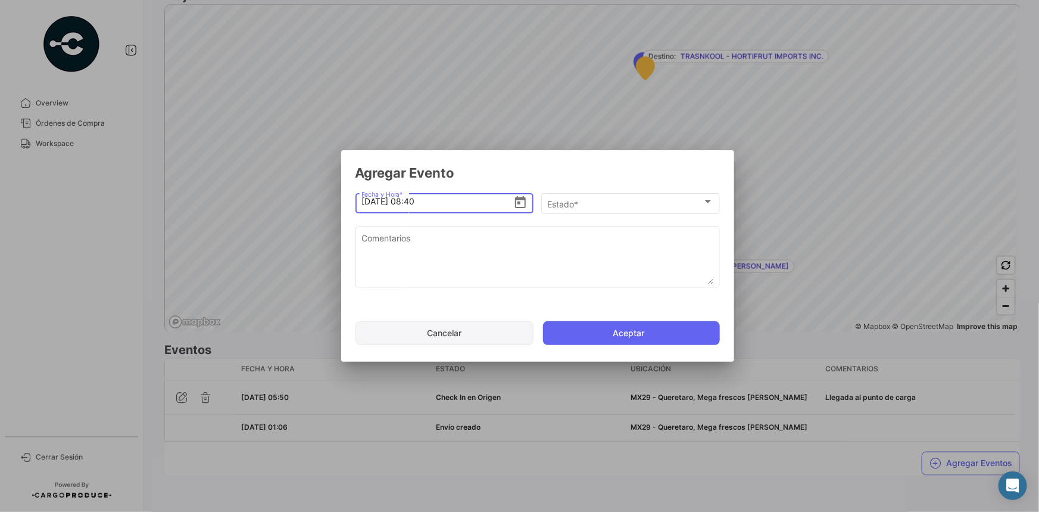
click at [454, 337] on button "Cancelar" at bounding box center [445, 333] width 178 height 24
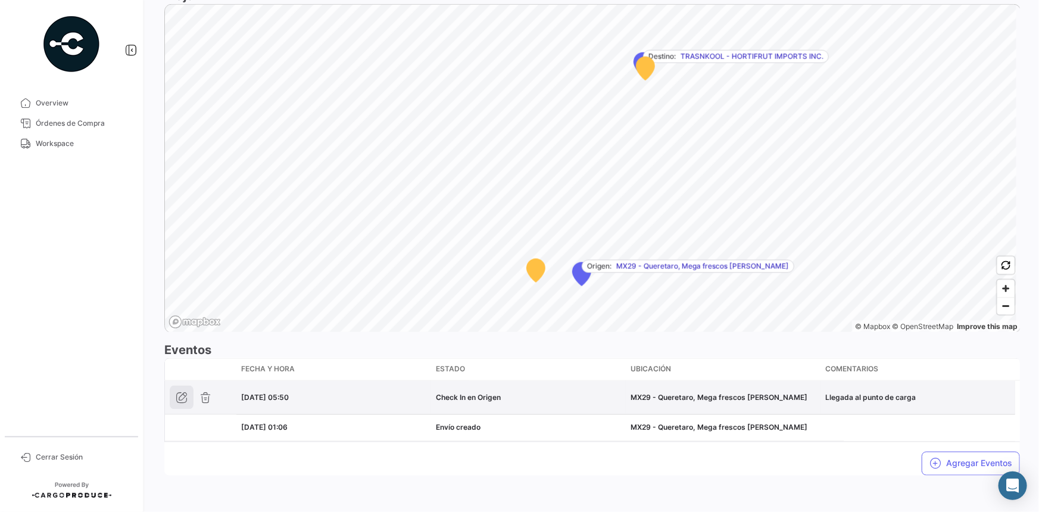
click at [175, 399] on button "button" at bounding box center [182, 397] width 24 height 24
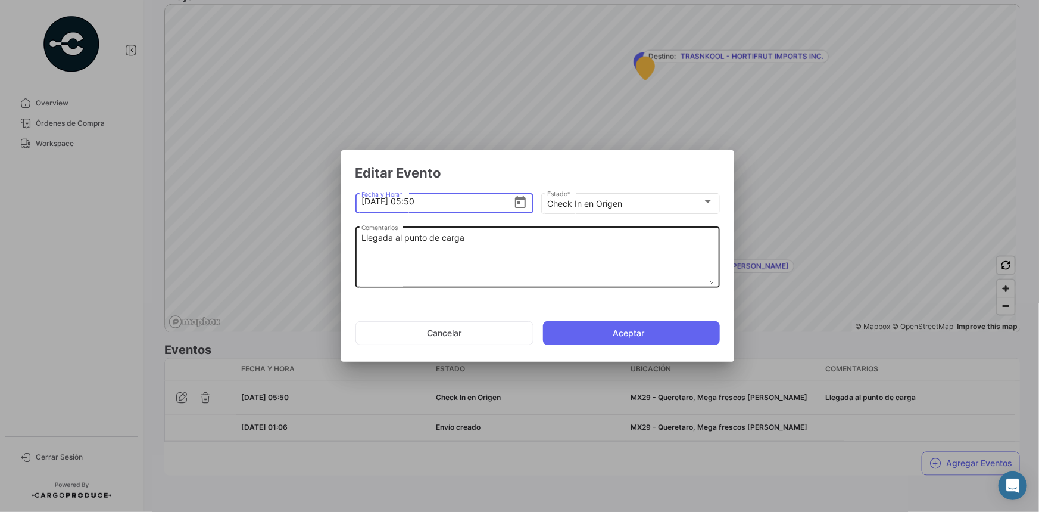
click at [385, 240] on textarea "Llegada al punto de carga" at bounding box center [538, 258] width 352 height 52
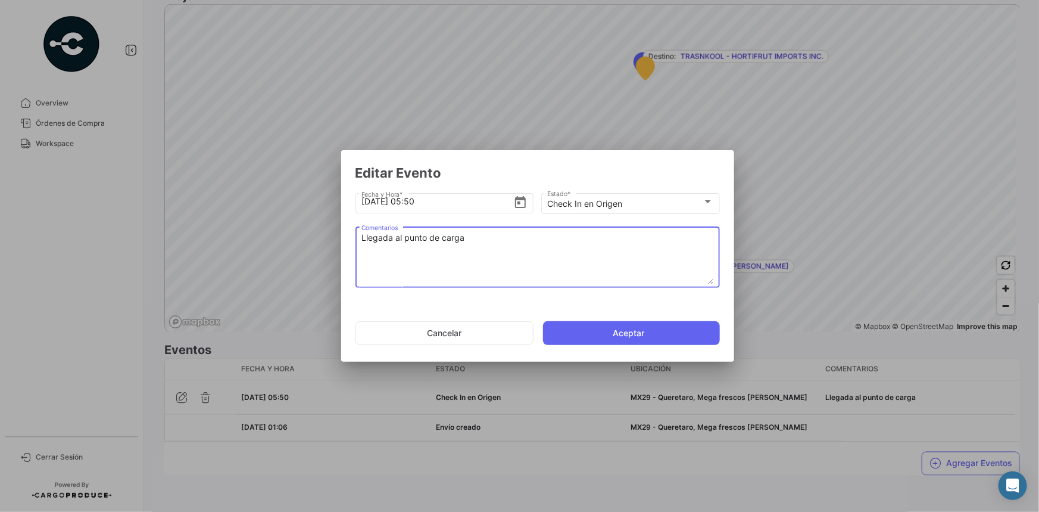
click at [385, 240] on textarea "Llegada al punto de carga" at bounding box center [538, 258] width 352 height 52
paste textarea "Hora en la que la unidad llega al cooler de carga"
type textarea "Hora en la que la unidad llega al cooler de carga"
click at [647, 334] on button "Aceptar" at bounding box center [631, 333] width 177 height 24
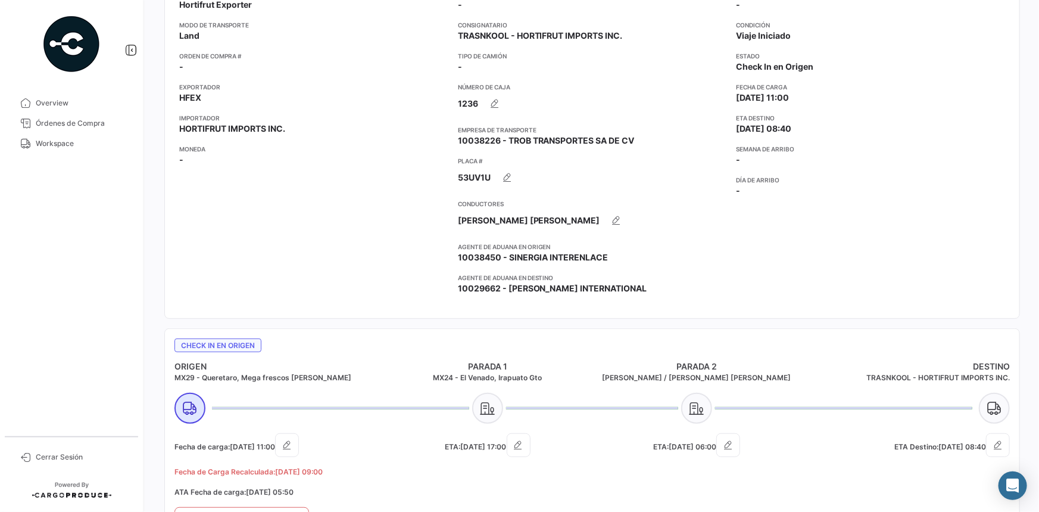
scroll to position [126, 0]
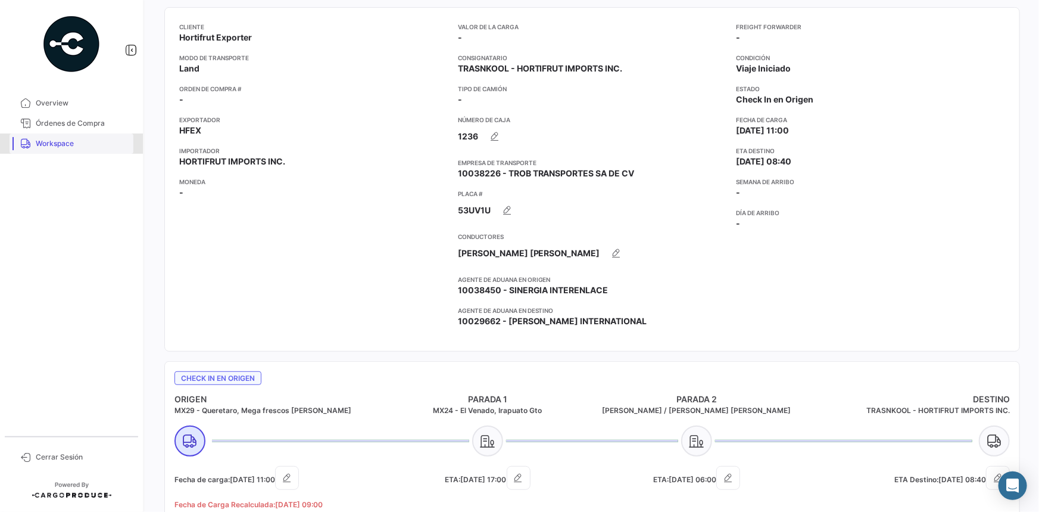
click at [88, 148] on span "Workspace" at bounding box center [82, 143] width 93 height 11
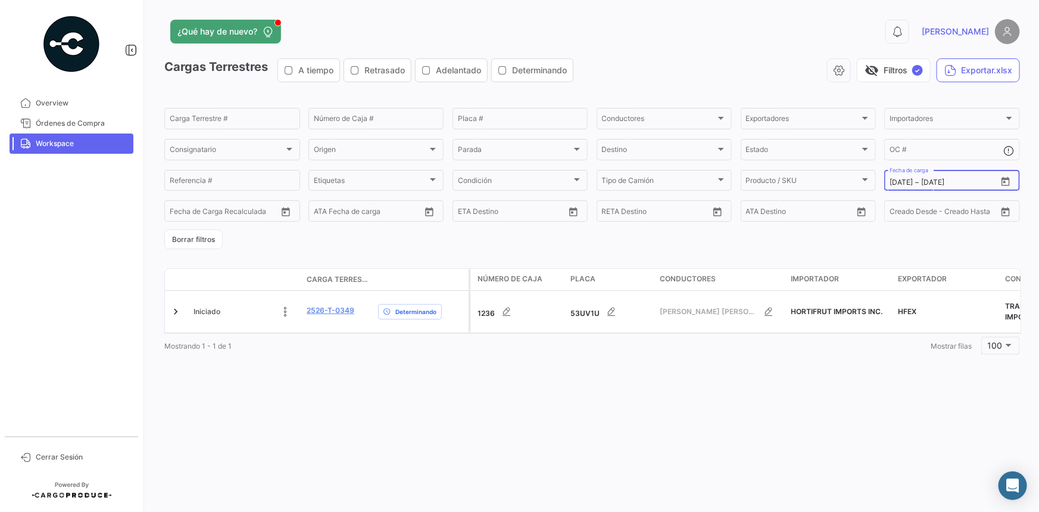
click at [1006, 183] on icon "Open calendar" at bounding box center [1006, 181] width 11 height 11
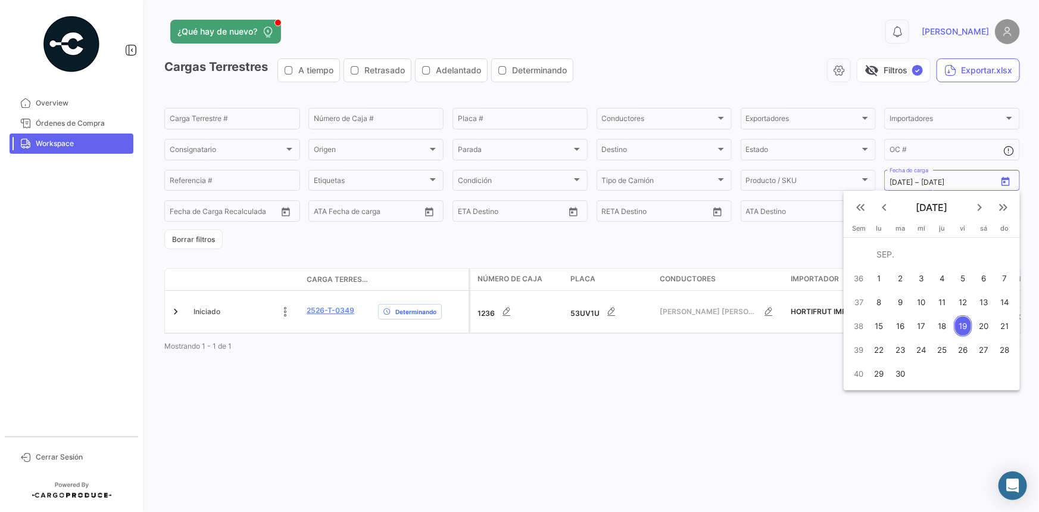
click at [986, 325] on div "20" at bounding box center [983, 325] width 19 height 21
type input "20/9/2025"
click at [986, 325] on div "20" at bounding box center [983, 325] width 19 height 21
type input "20/9/2025"
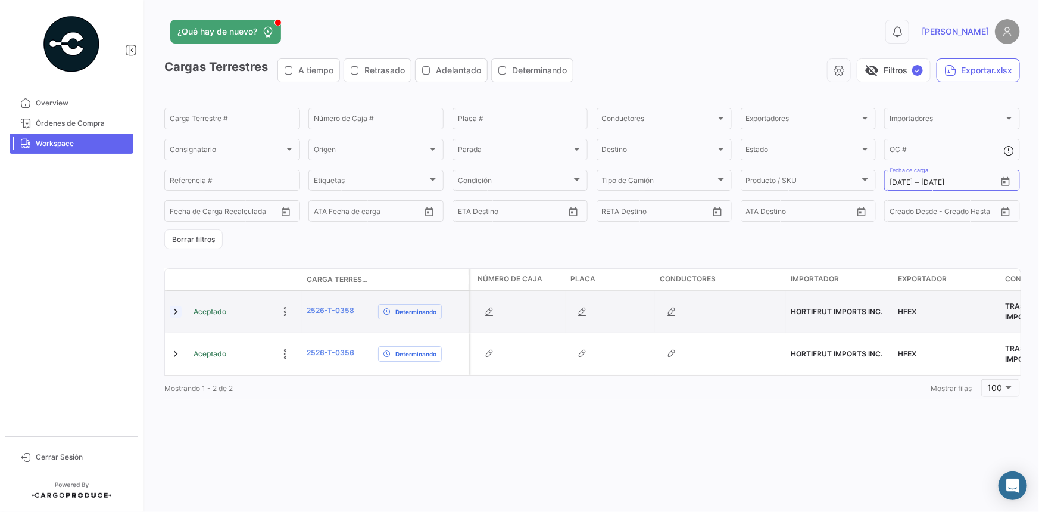
click at [176, 306] on link at bounding box center [176, 312] width 12 height 12
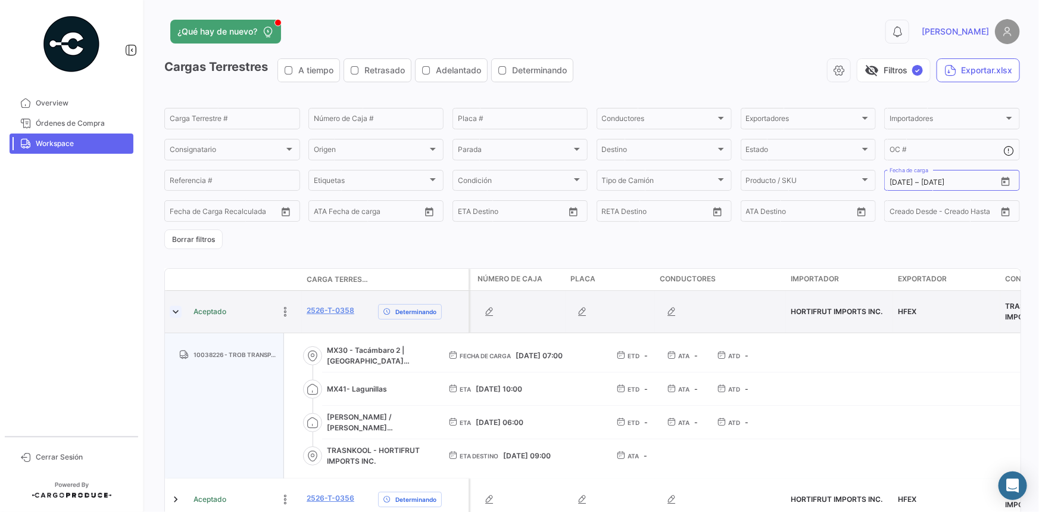
click at [174, 310] on link at bounding box center [176, 312] width 12 height 12
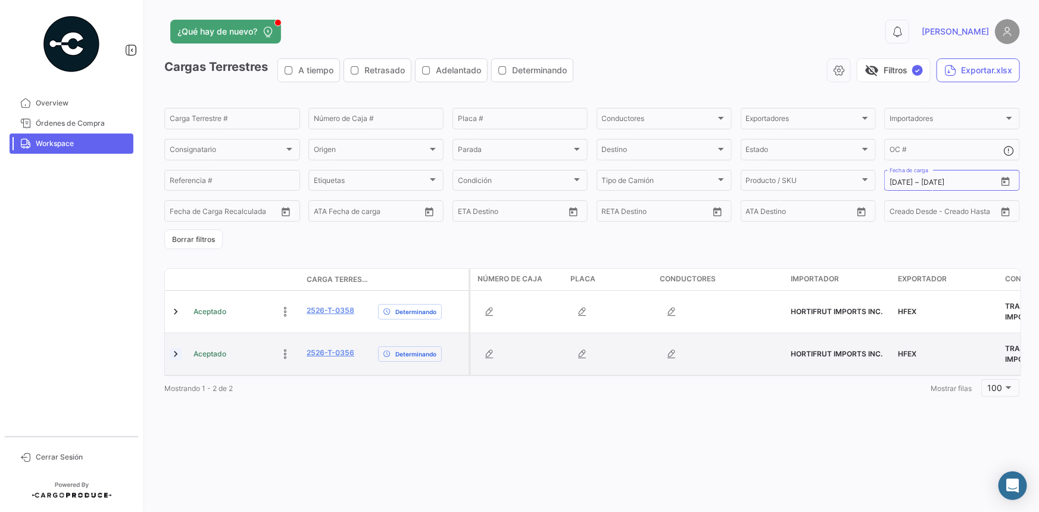
click at [177, 348] on link at bounding box center [176, 354] width 12 height 12
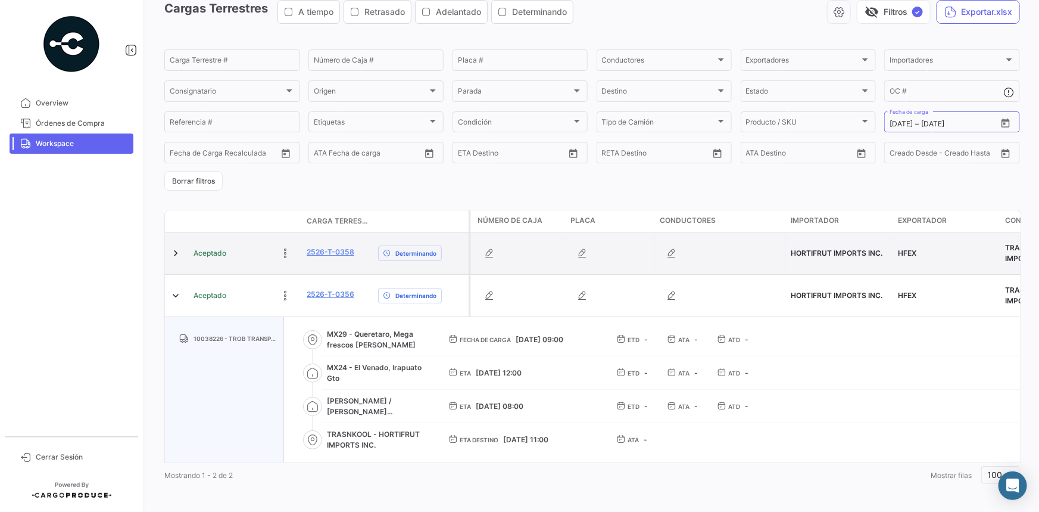
scroll to position [61, 0]
